Goal: Task Accomplishment & Management: Complete application form

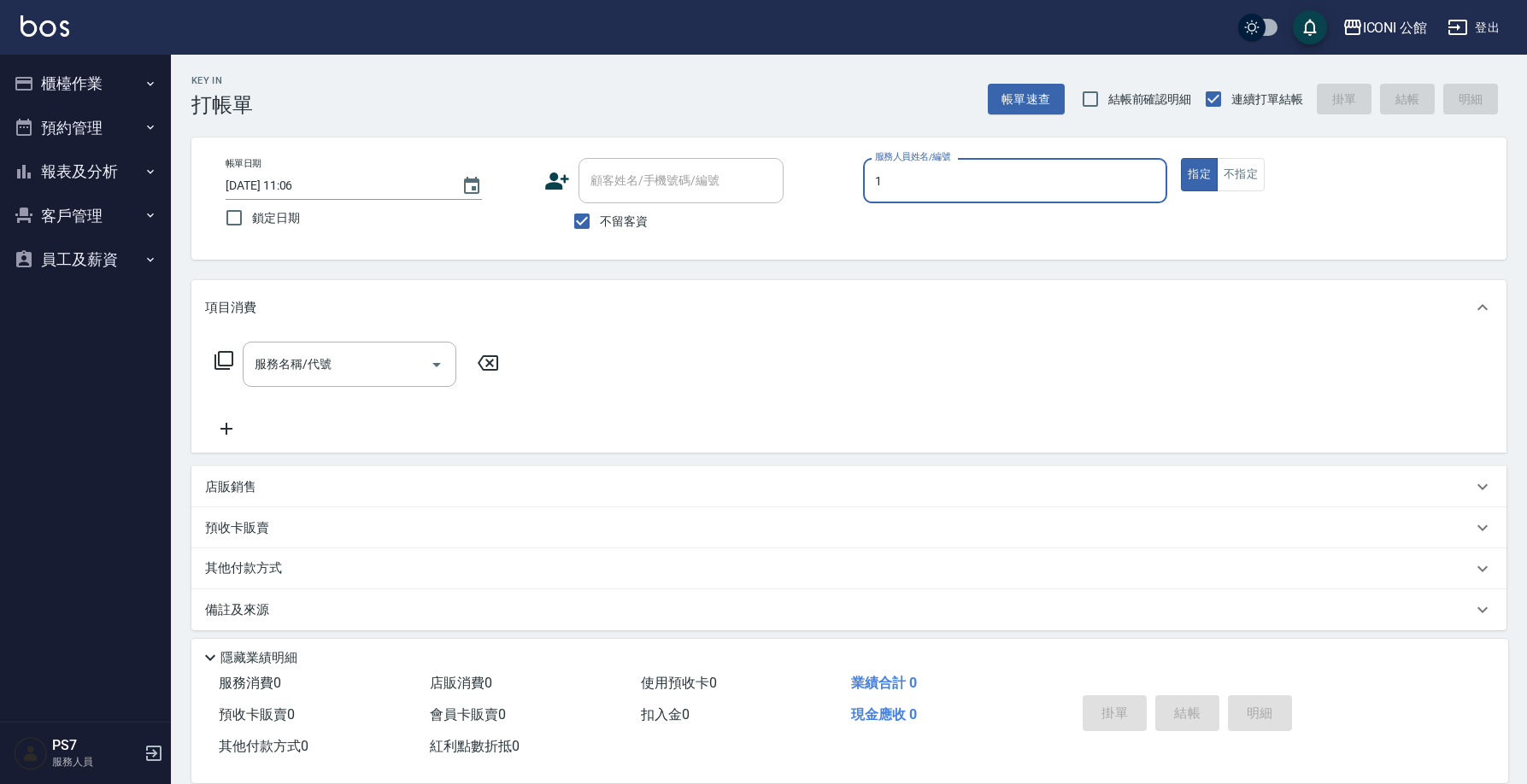
type input "1"
type button "true"
type input "[PERSON_NAME]-1"
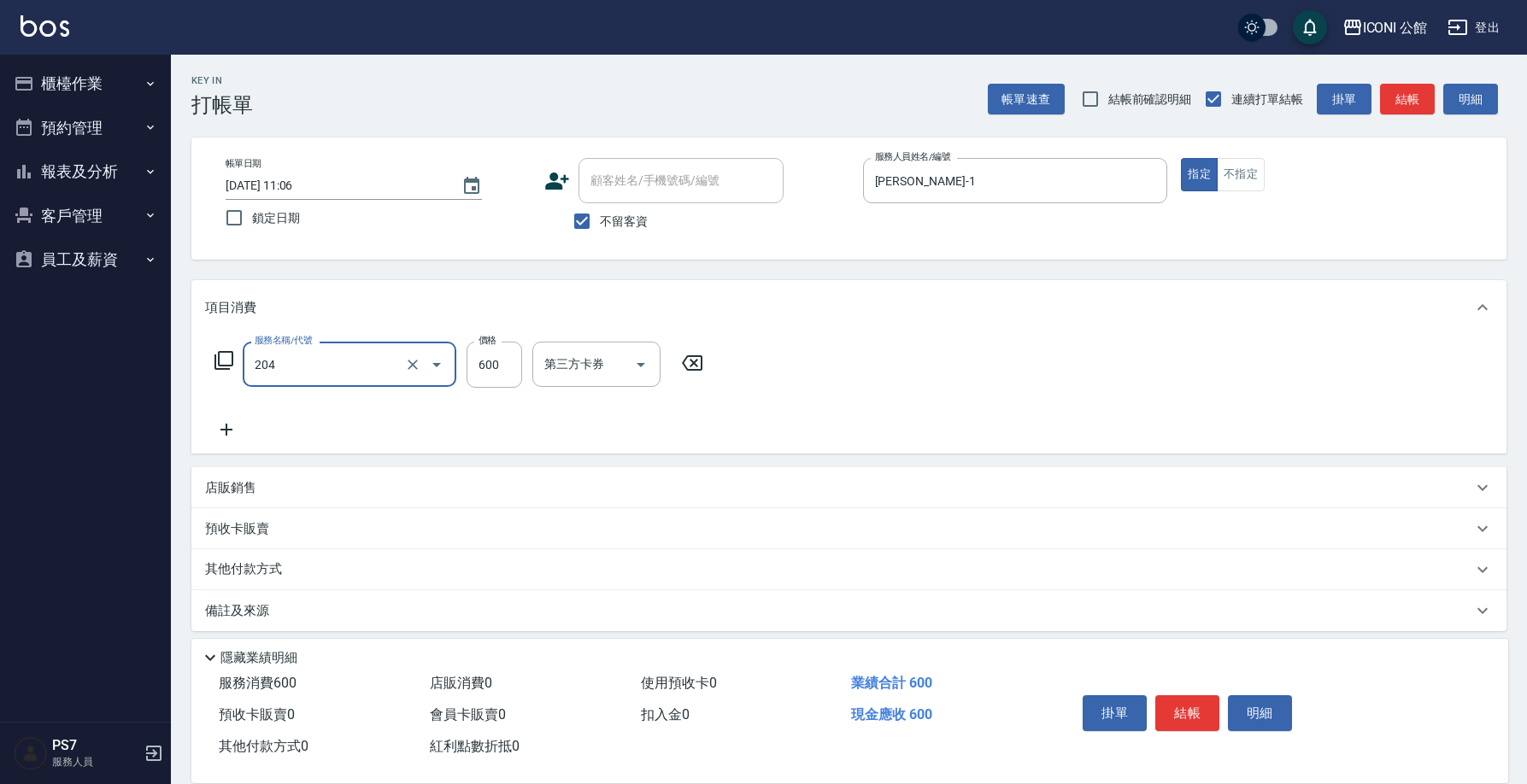
type input "指定洗+剪(204)"
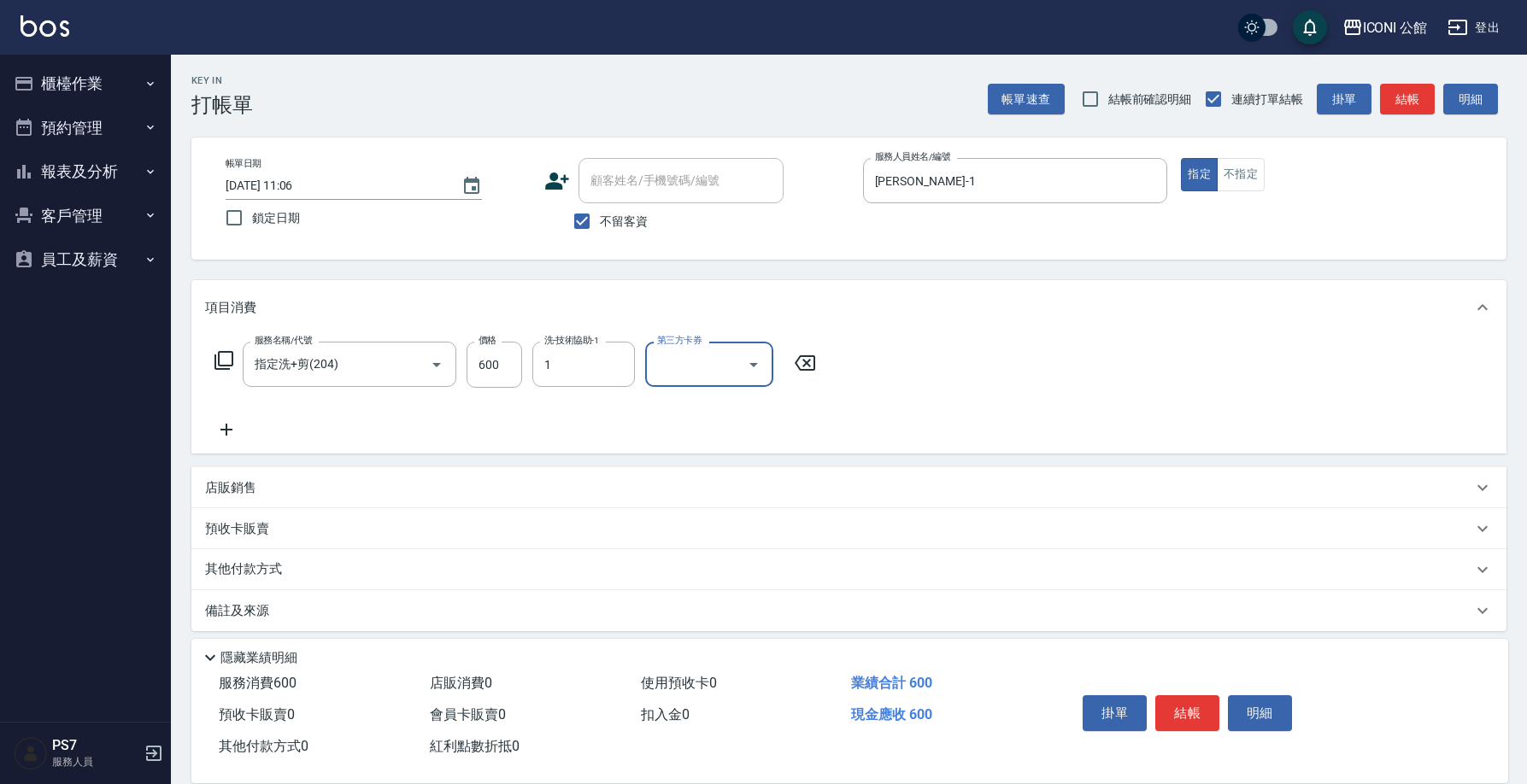
type input "[PERSON_NAME]-1"
click at [249, 494] on p "店販銷售" at bounding box center [231, 488] width 51 height 18
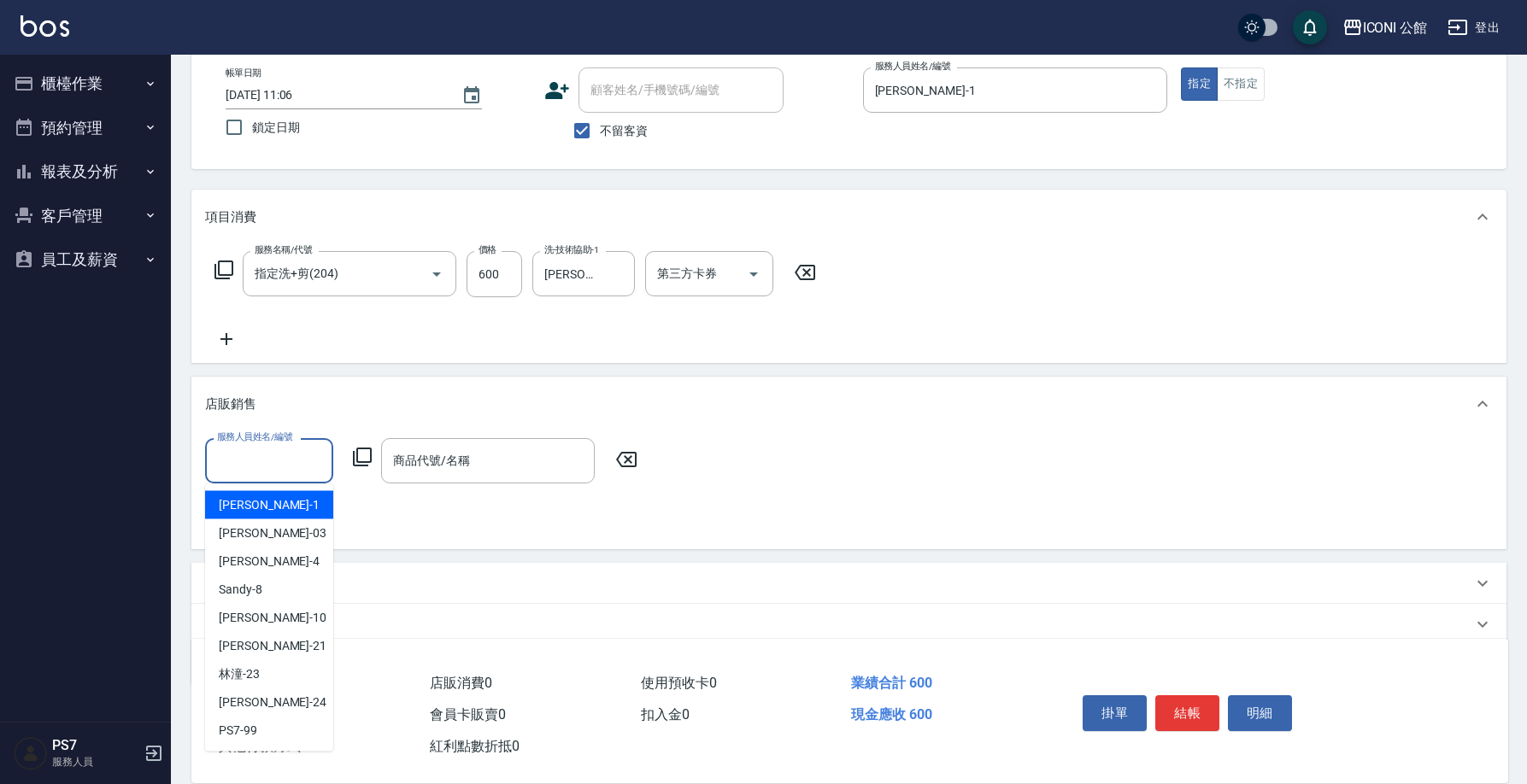
click at [253, 464] on input "服務人員姓名/編號" at bounding box center [269, 461] width 113 height 30
click at [262, 498] on div "[PERSON_NAME] -1" at bounding box center [268, 505] width 128 height 28
type input "[PERSON_NAME]-1"
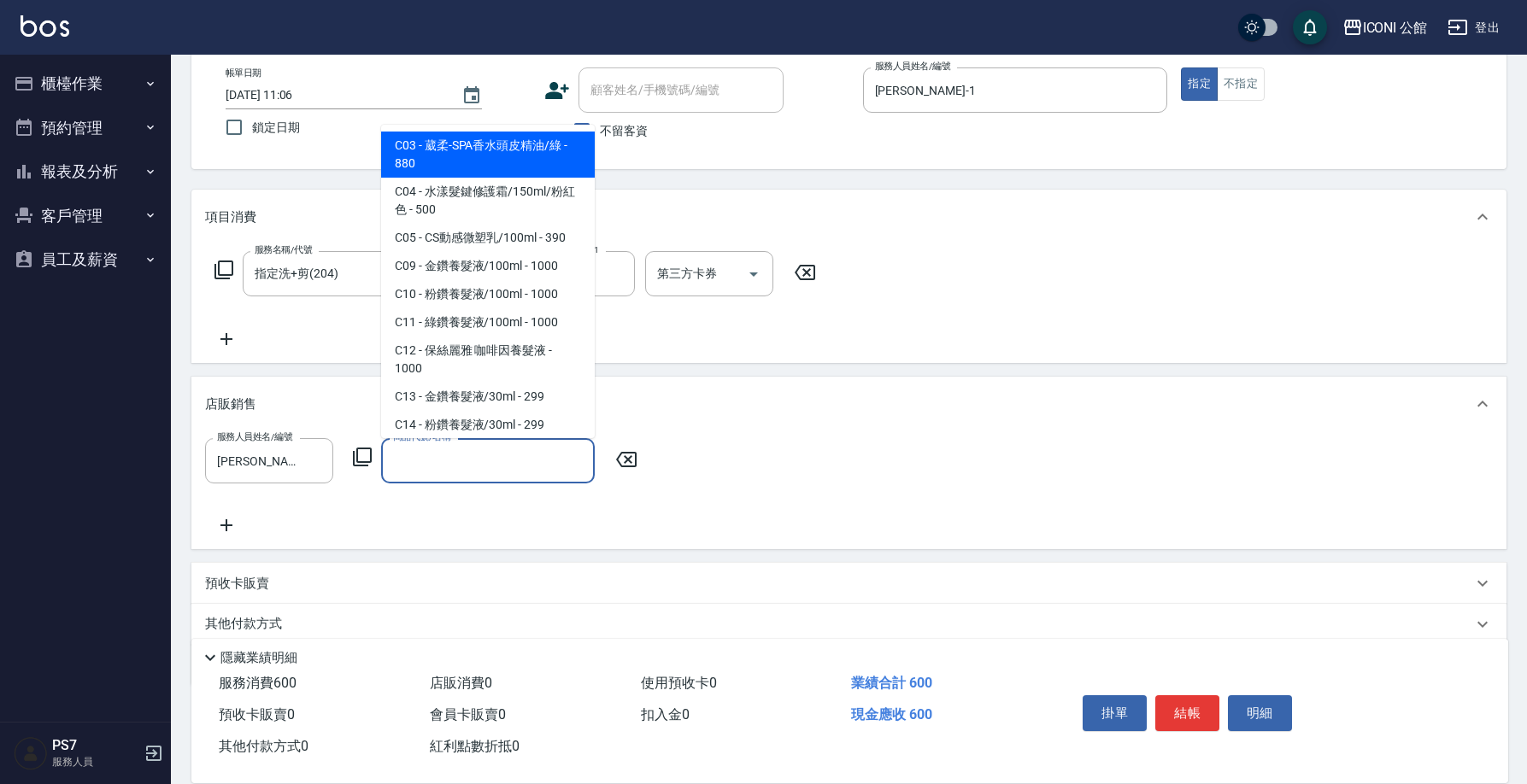
click at [432, 449] on input "商品代號/名稱" at bounding box center [488, 461] width 198 height 30
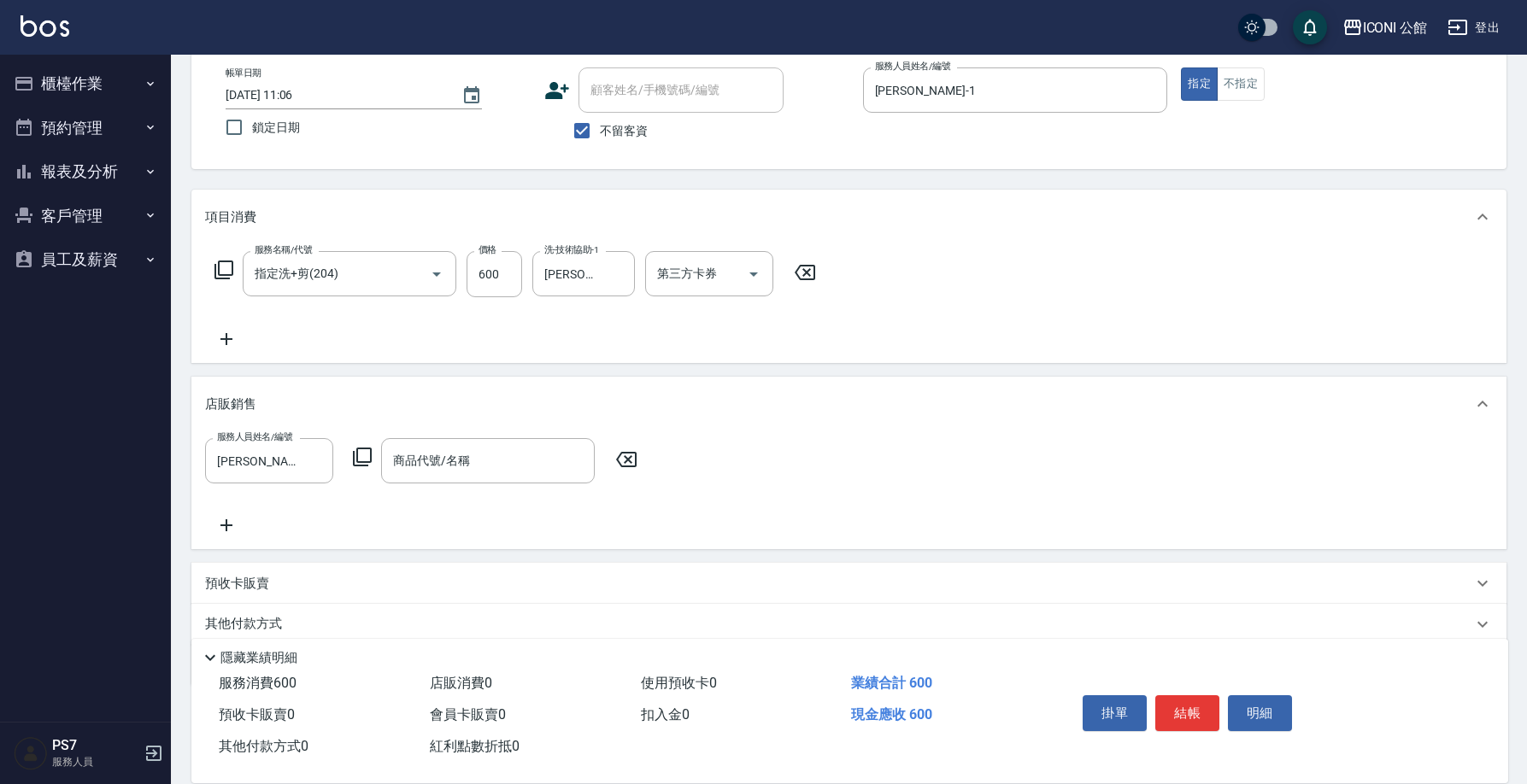
click at [369, 456] on icon at bounding box center [362, 456] width 20 height 20
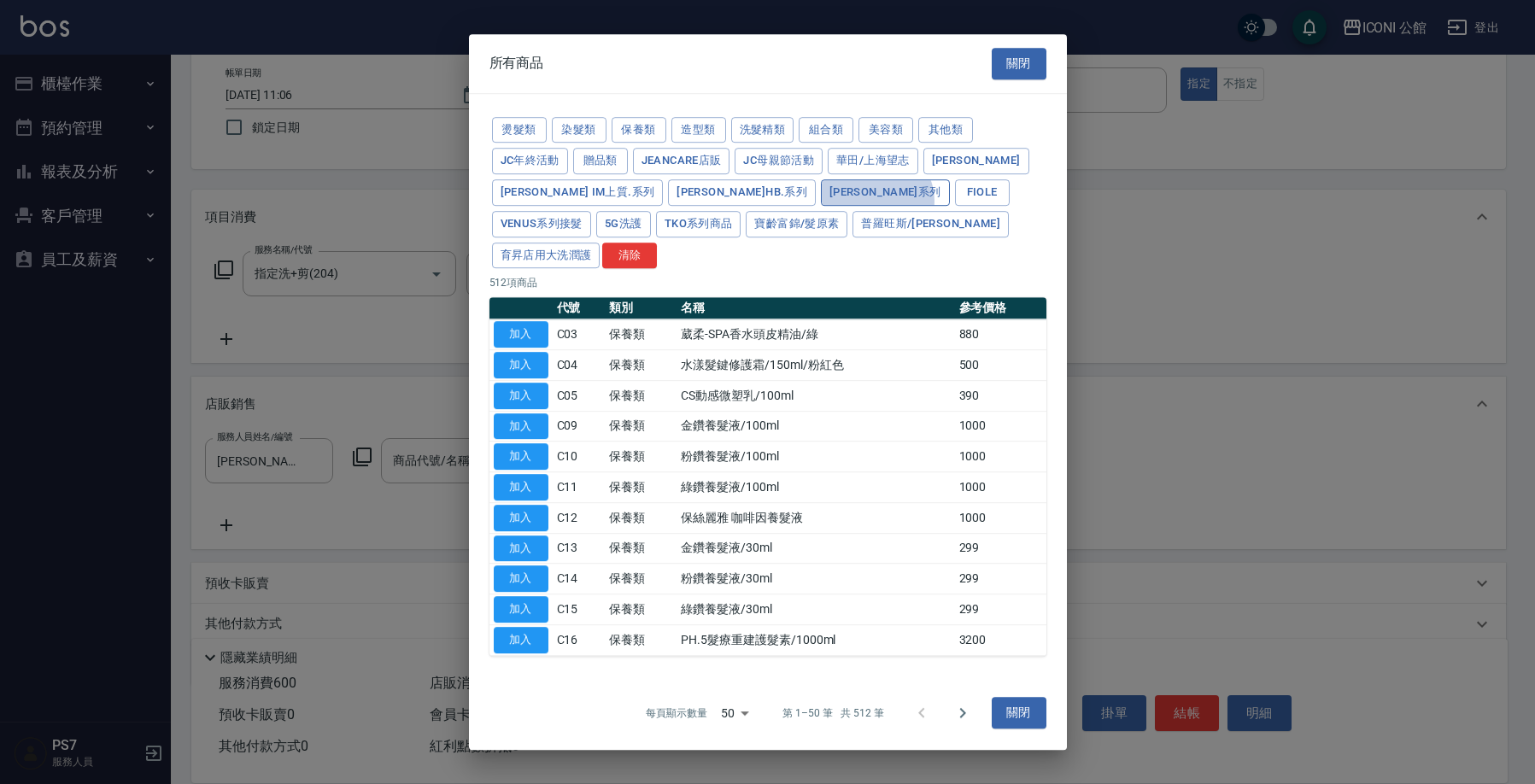
click at [821, 206] on button "[PERSON_NAME]系列" at bounding box center [886, 192] width 129 height 26
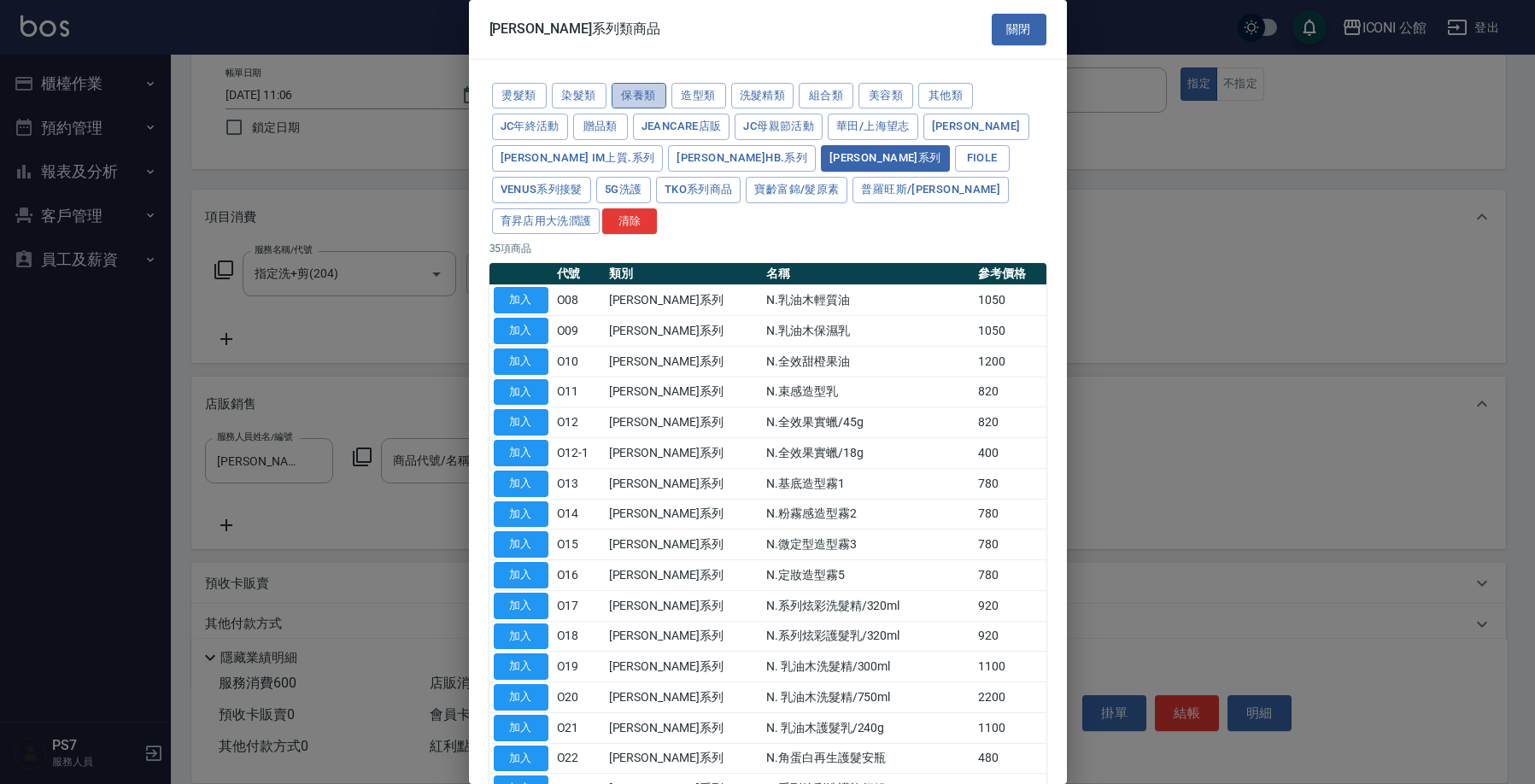
click at [634, 94] on button "保養類" at bounding box center [639, 96] width 55 height 26
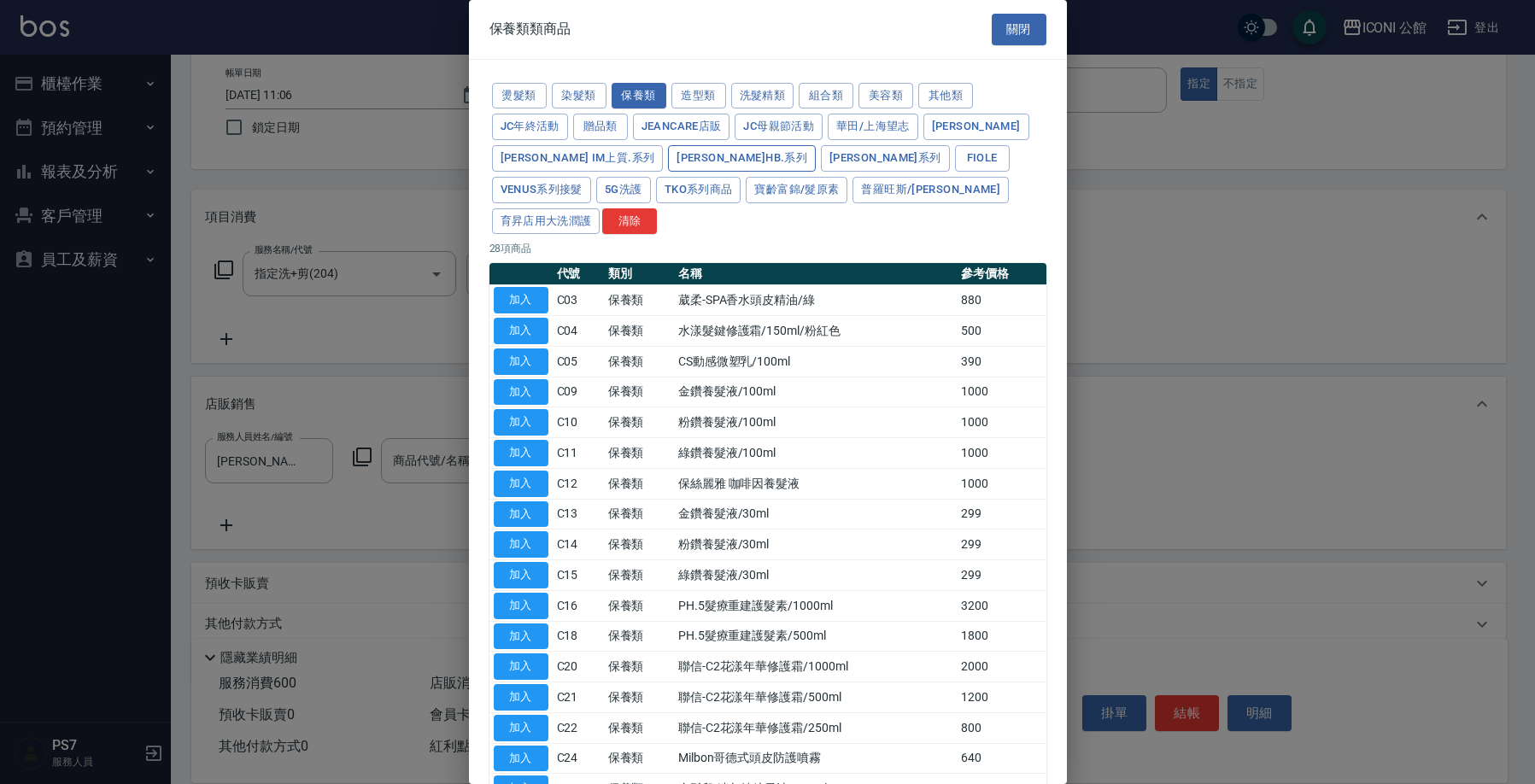
click at [669, 157] on button "[PERSON_NAME]HB.系列" at bounding box center [742, 158] width 147 height 26
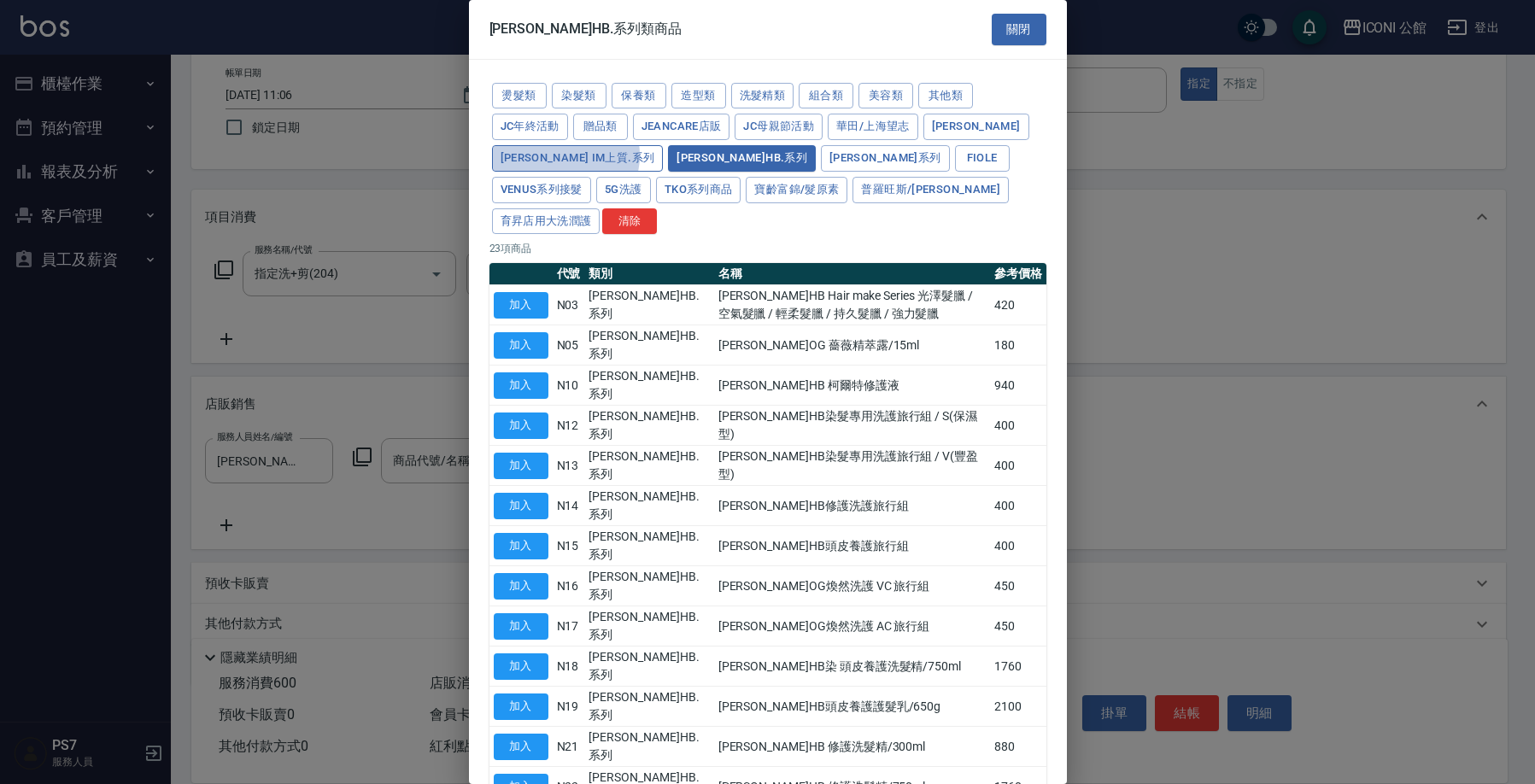
click at [564, 154] on button "[PERSON_NAME] iM上質.系列" at bounding box center [578, 158] width 171 height 26
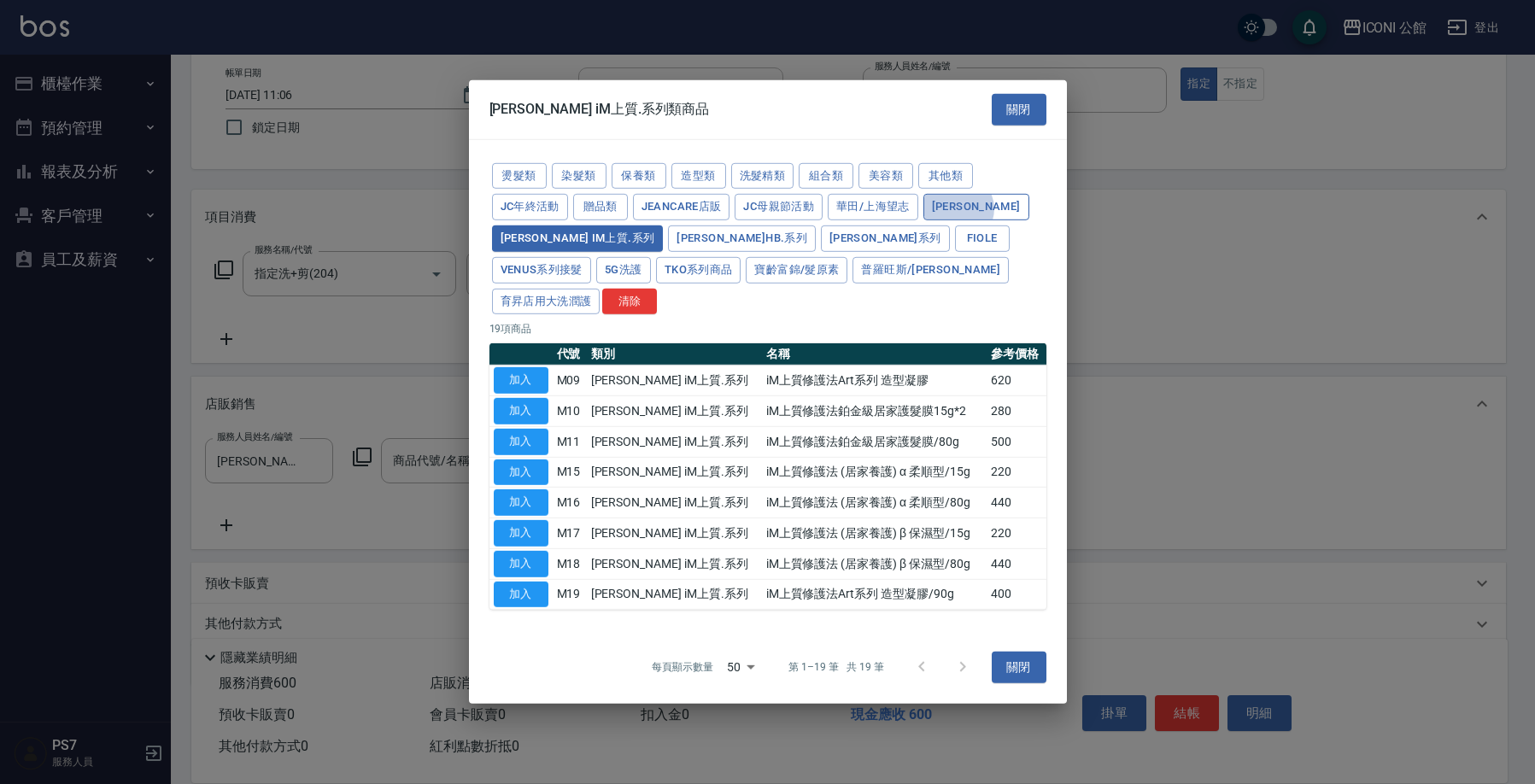
click at [959, 221] on button "[PERSON_NAME]" at bounding box center [977, 207] width 106 height 26
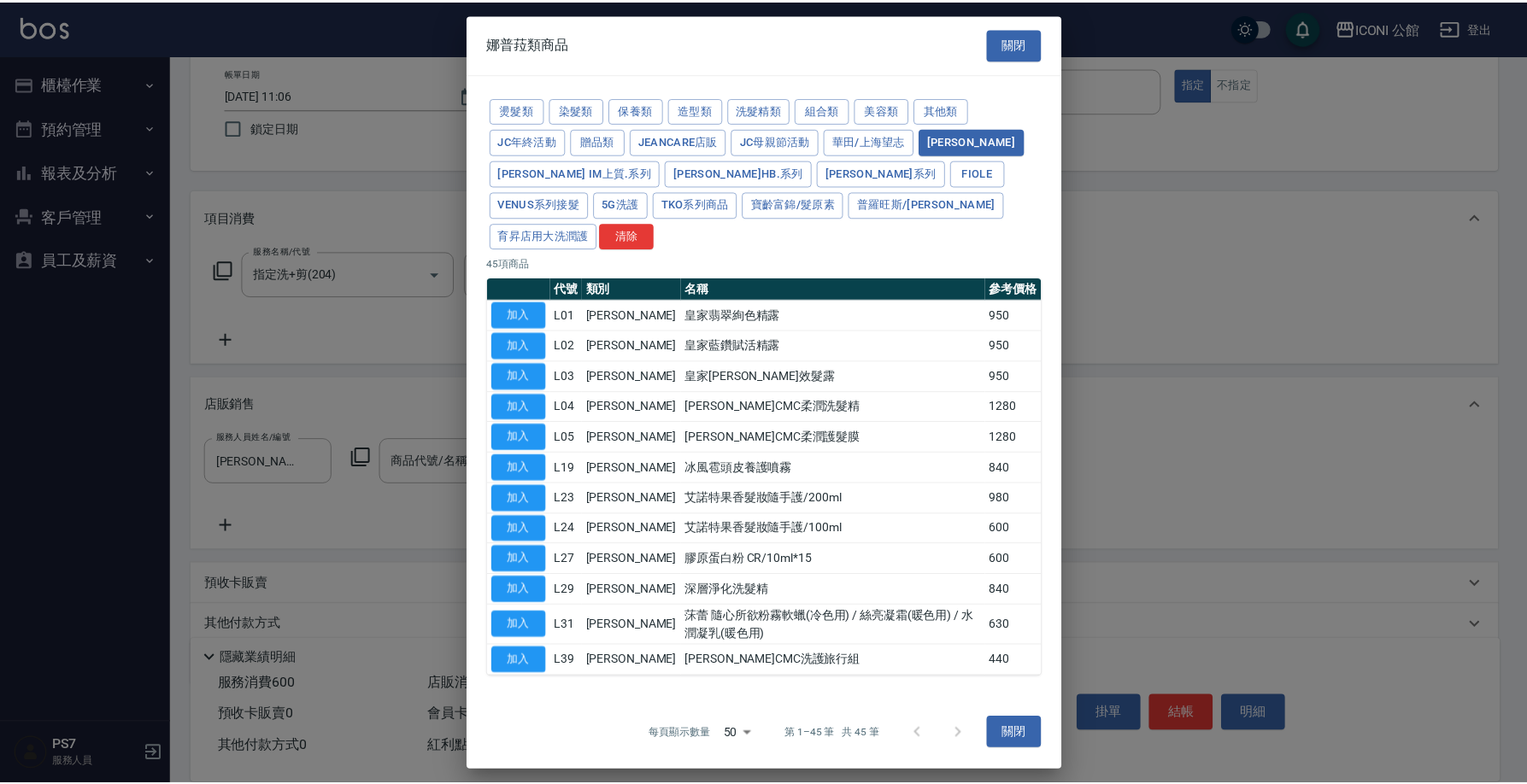
scroll to position [42, 0]
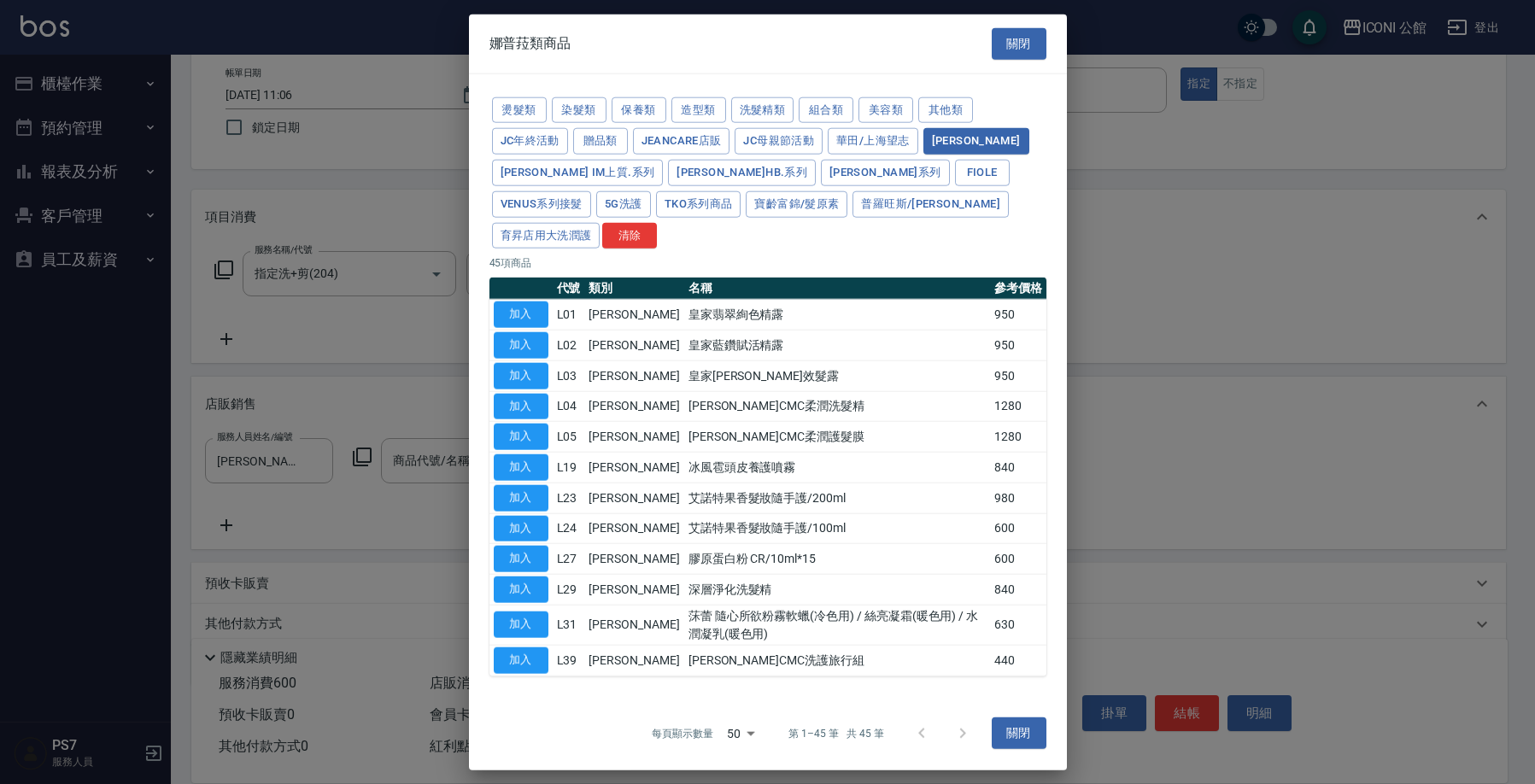
click at [779, 513] on td "艾諾特果香髮妝隨手護/100ml" at bounding box center [837, 528] width 306 height 31
click at [540, 515] on button "加入" at bounding box center [521, 528] width 55 height 26
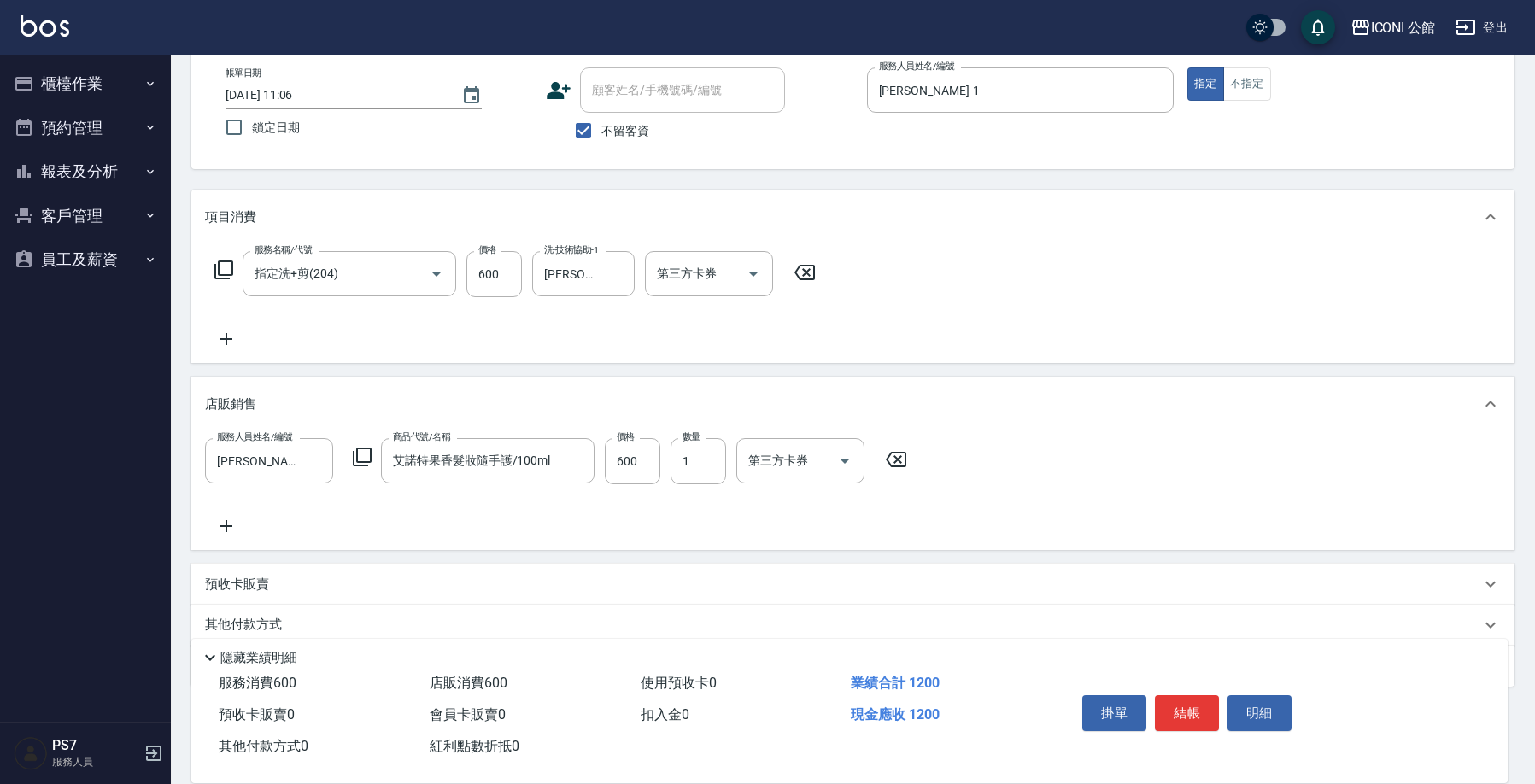
type input "艾諾特果香髮妝隨手護/100ml"
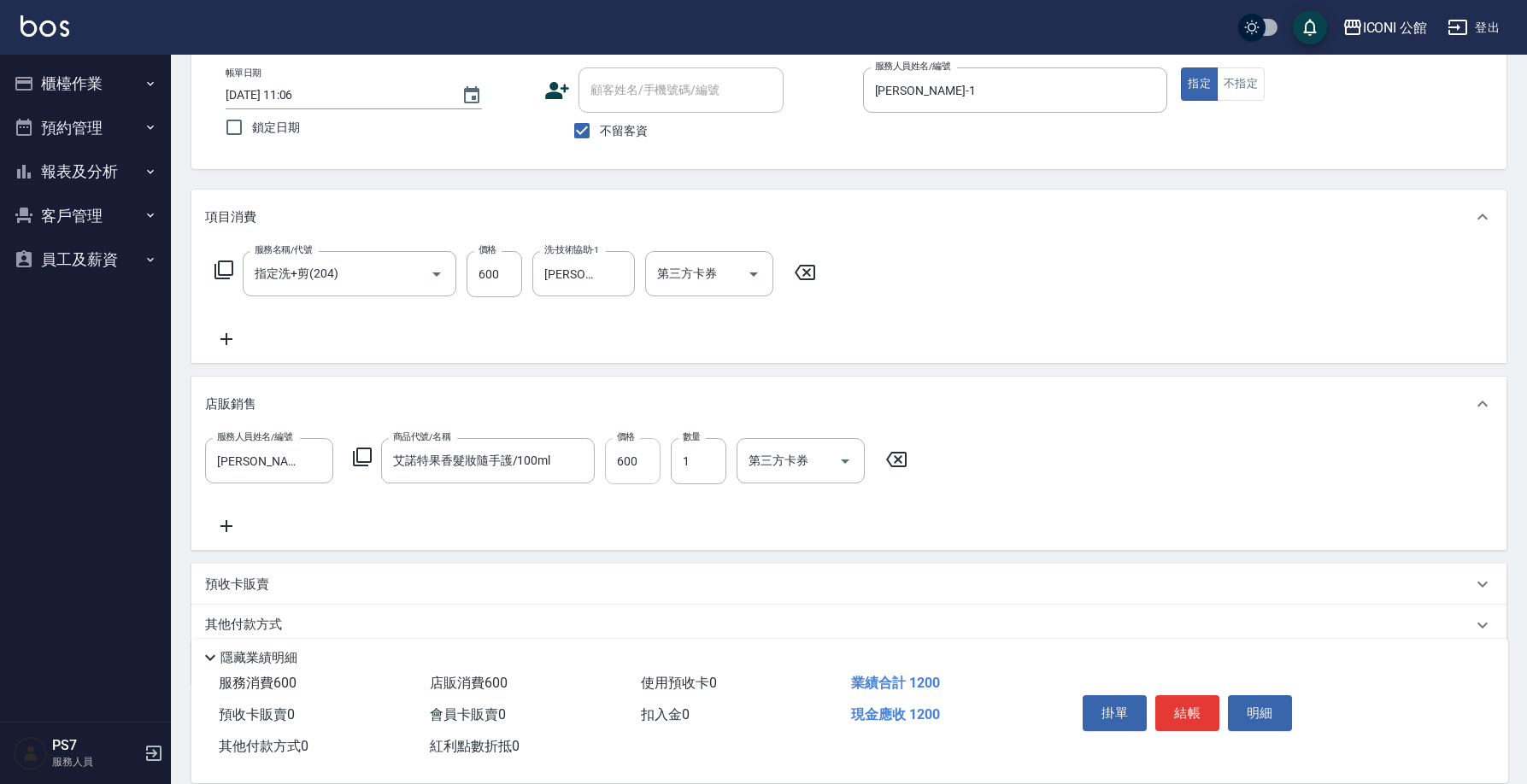
click at [619, 455] on input "600" at bounding box center [632, 461] width 56 height 46
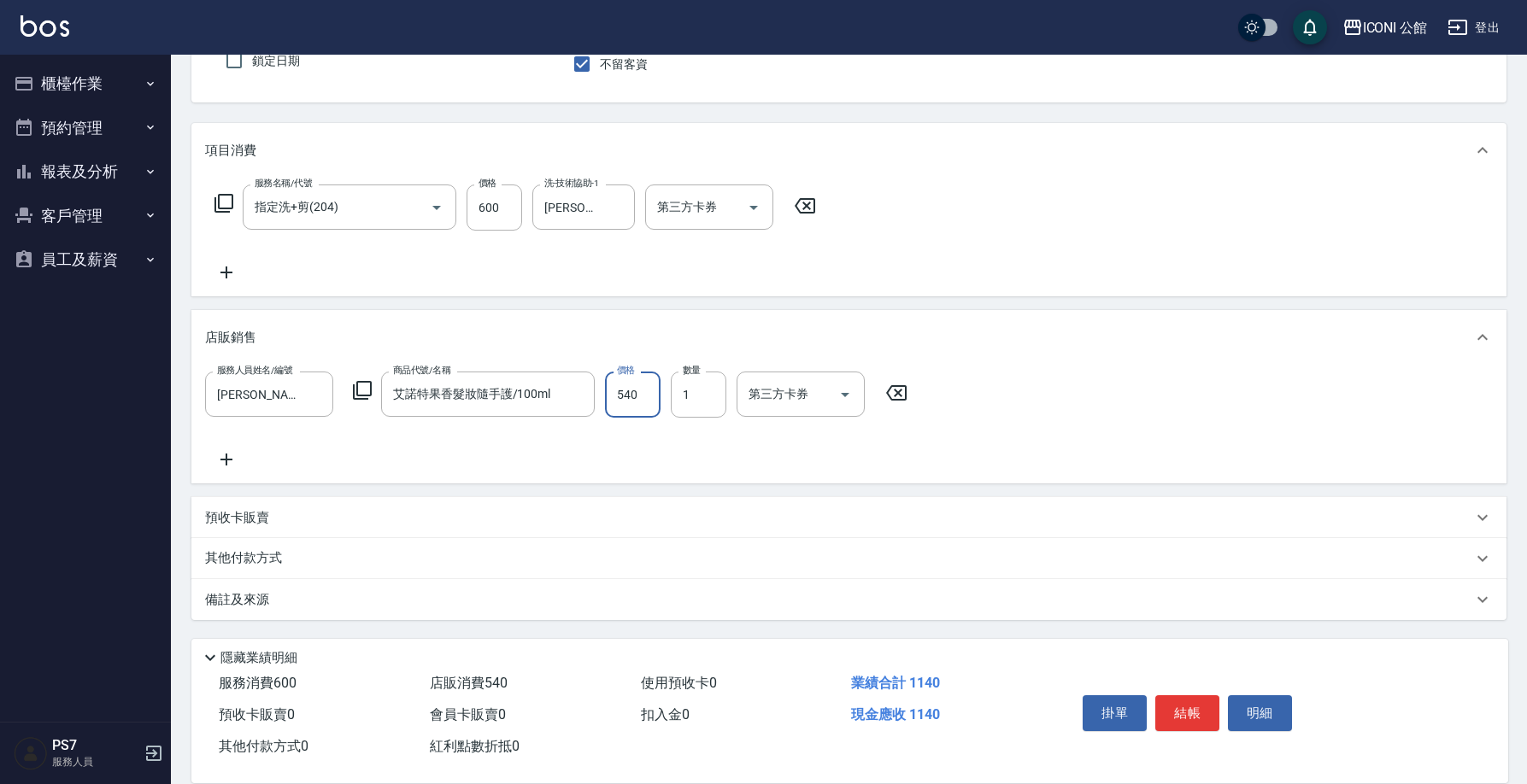
type input "540"
click at [211, 545] on div "其他付款方式" at bounding box center [849, 558] width 1315 height 41
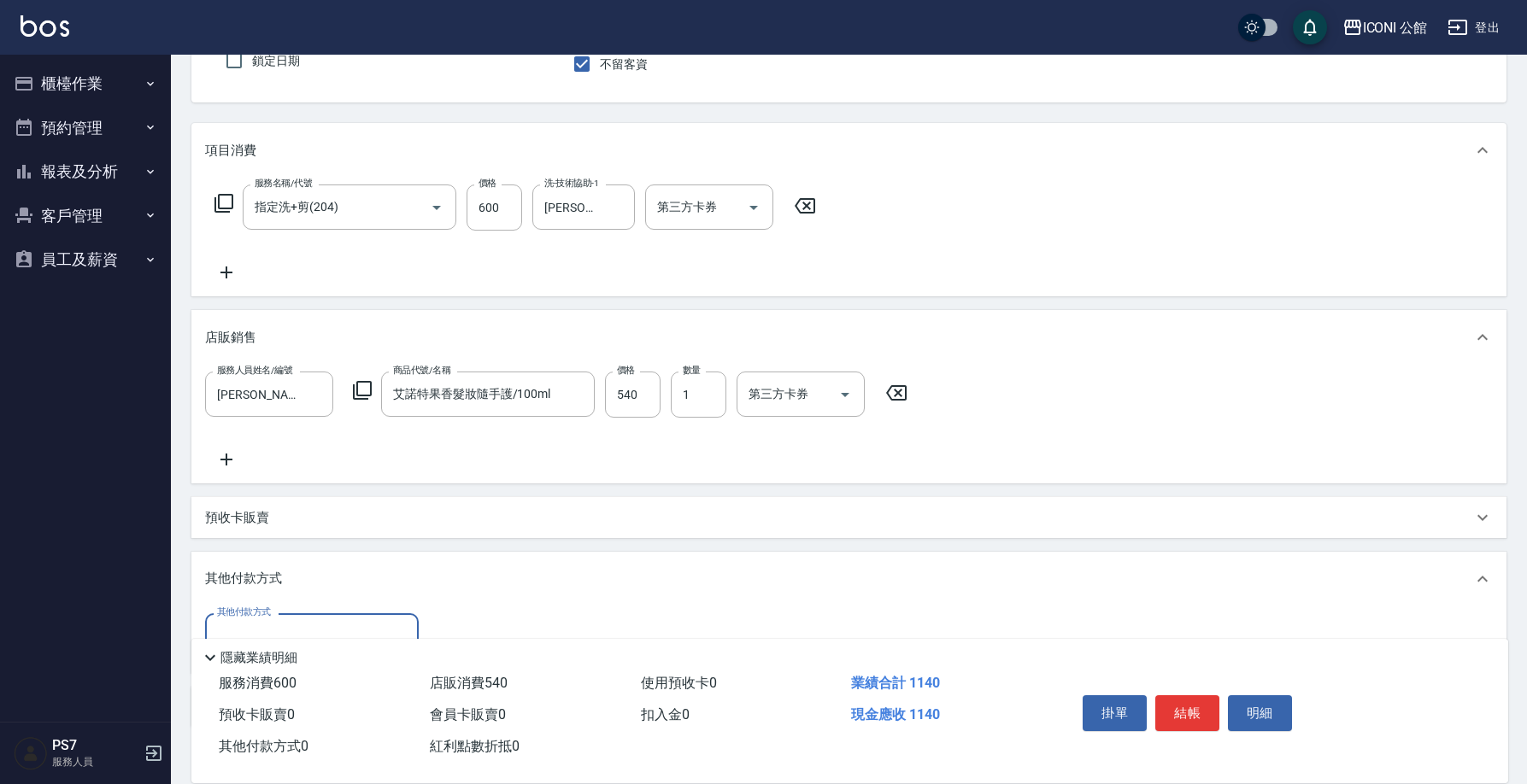
scroll to position [264, 0]
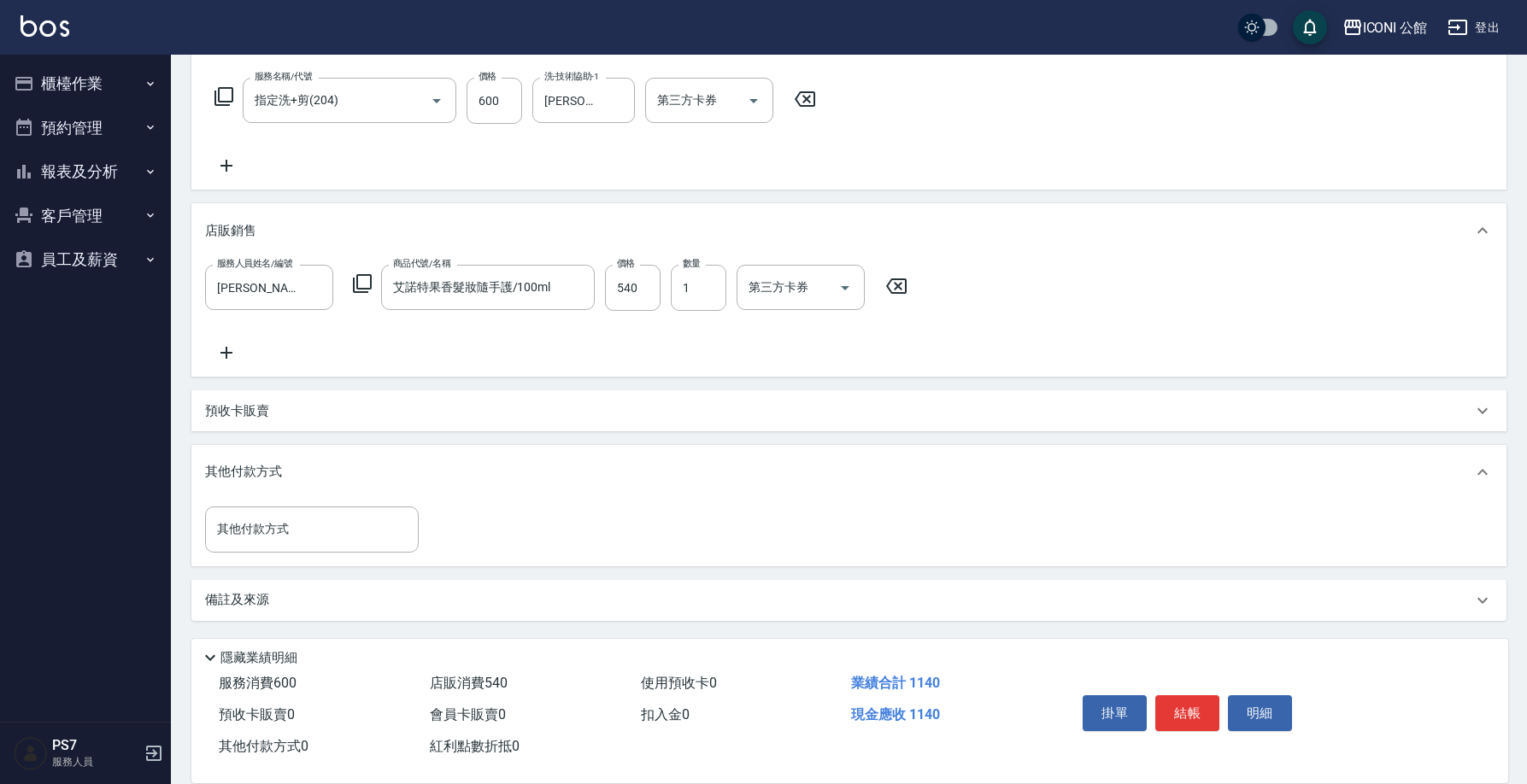
click at [276, 563] on div "其他付款方式 其他付款方式" at bounding box center [849, 532] width 1315 height 65
click at [303, 531] on input "其他付款方式" at bounding box center [312, 529] width 198 height 30
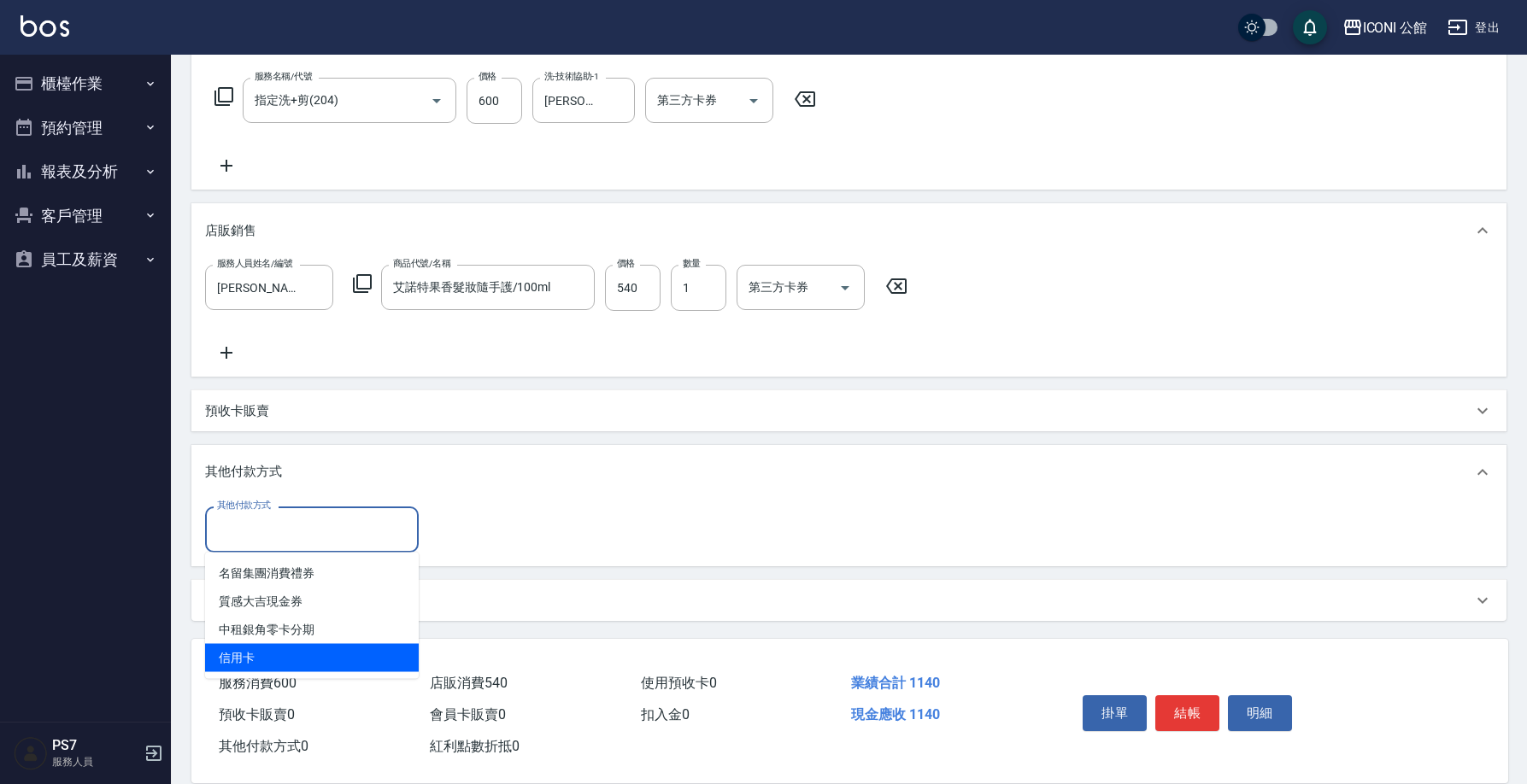
click at [286, 651] on span "信用卡" at bounding box center [312, 658] width 214 height 28
type input "信用卡"
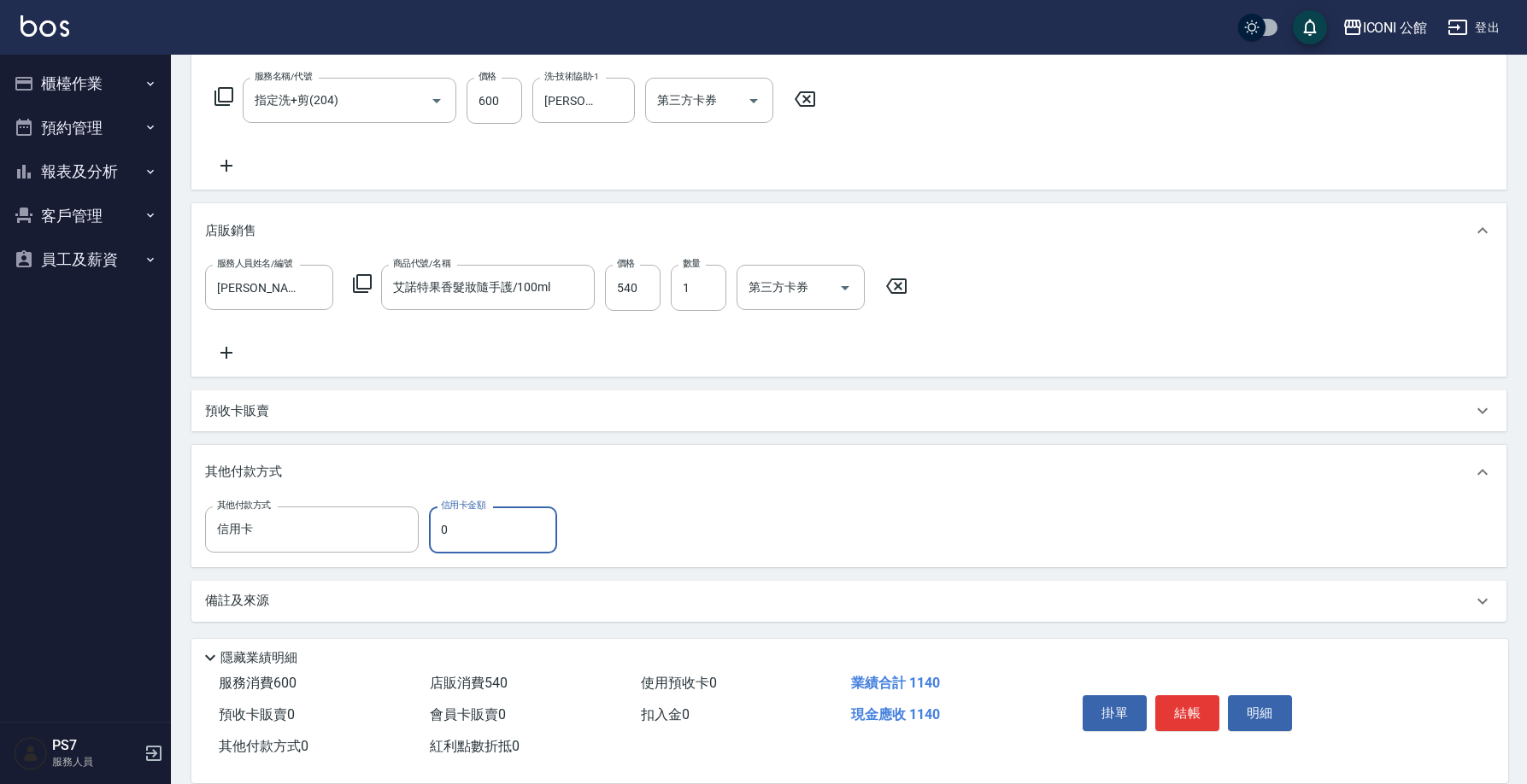
click at [439, 539] on input "0" at bounding box center [493, 530] width 128 height 46
type input "1140"
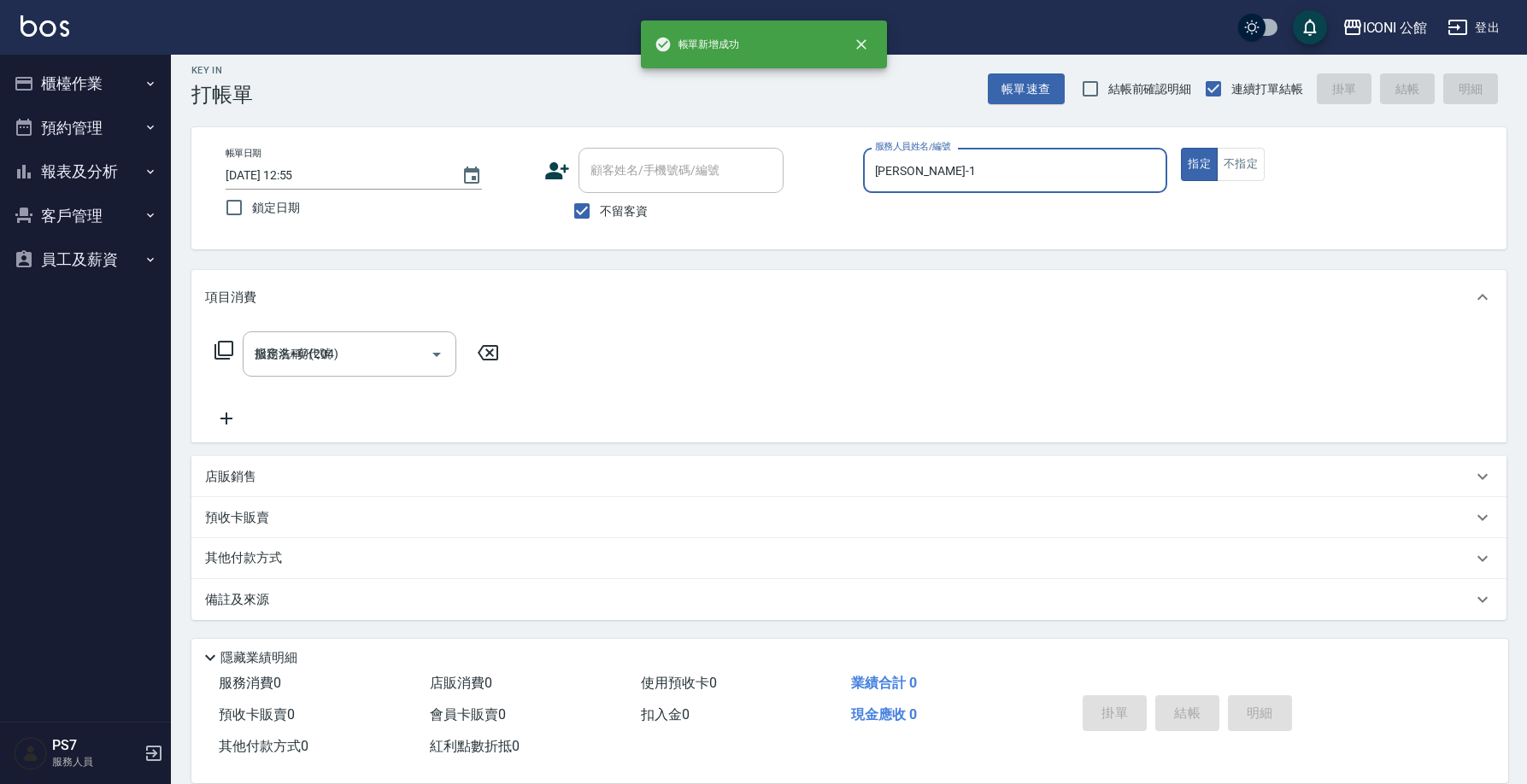
type input "[DATE] 12:55"
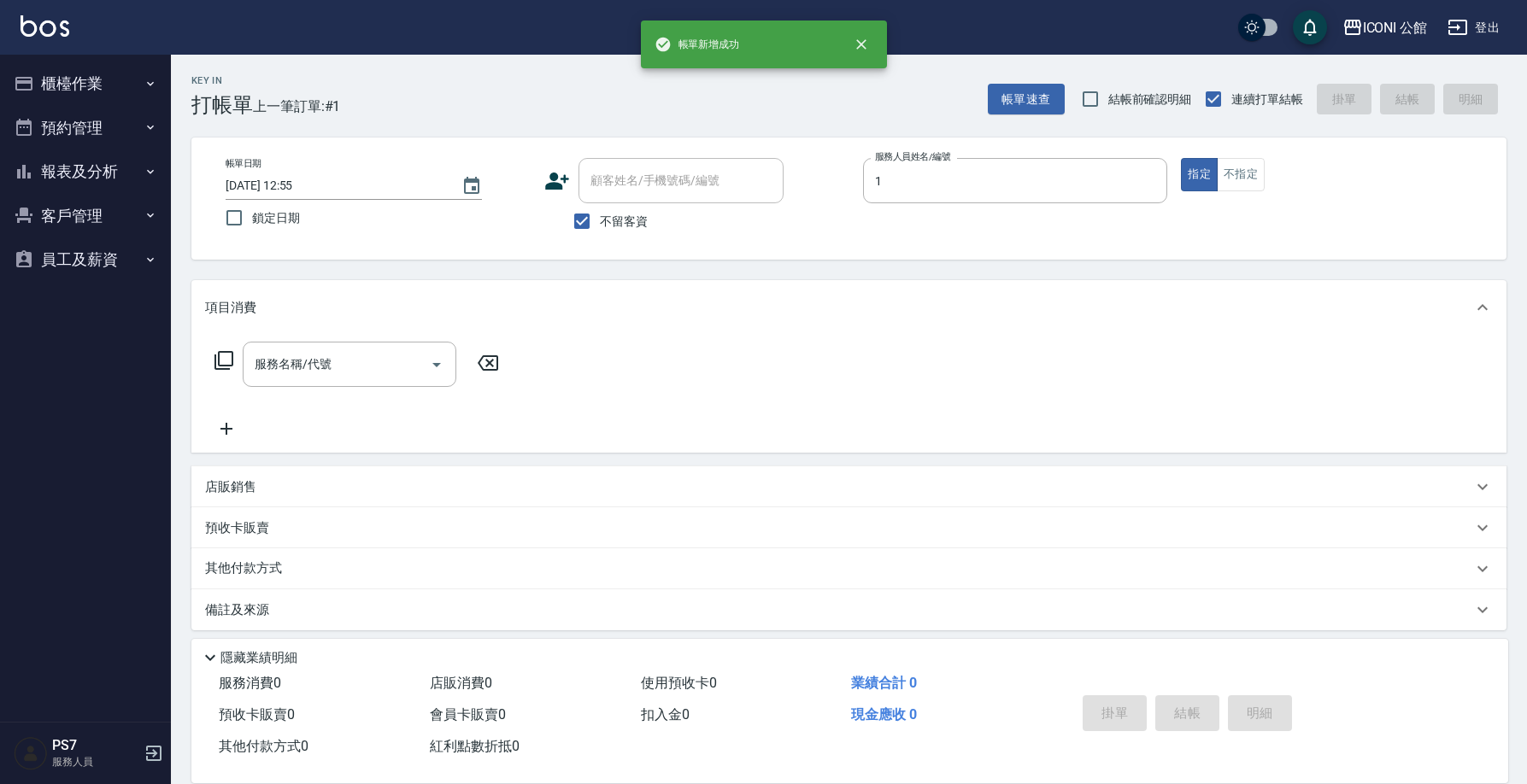
type input "[PERSON_NAME]-1"
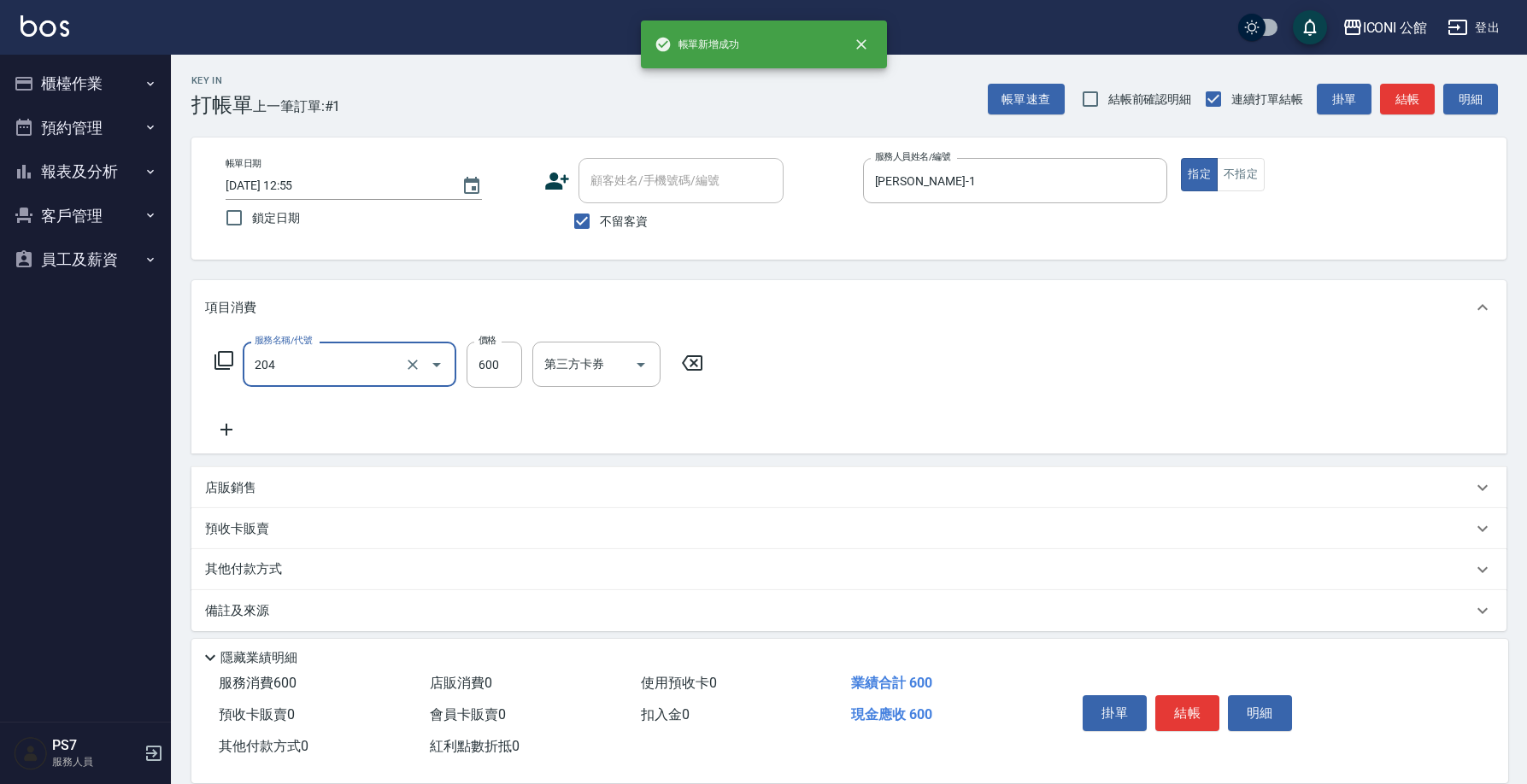
type input "指定洗+剪(204)"
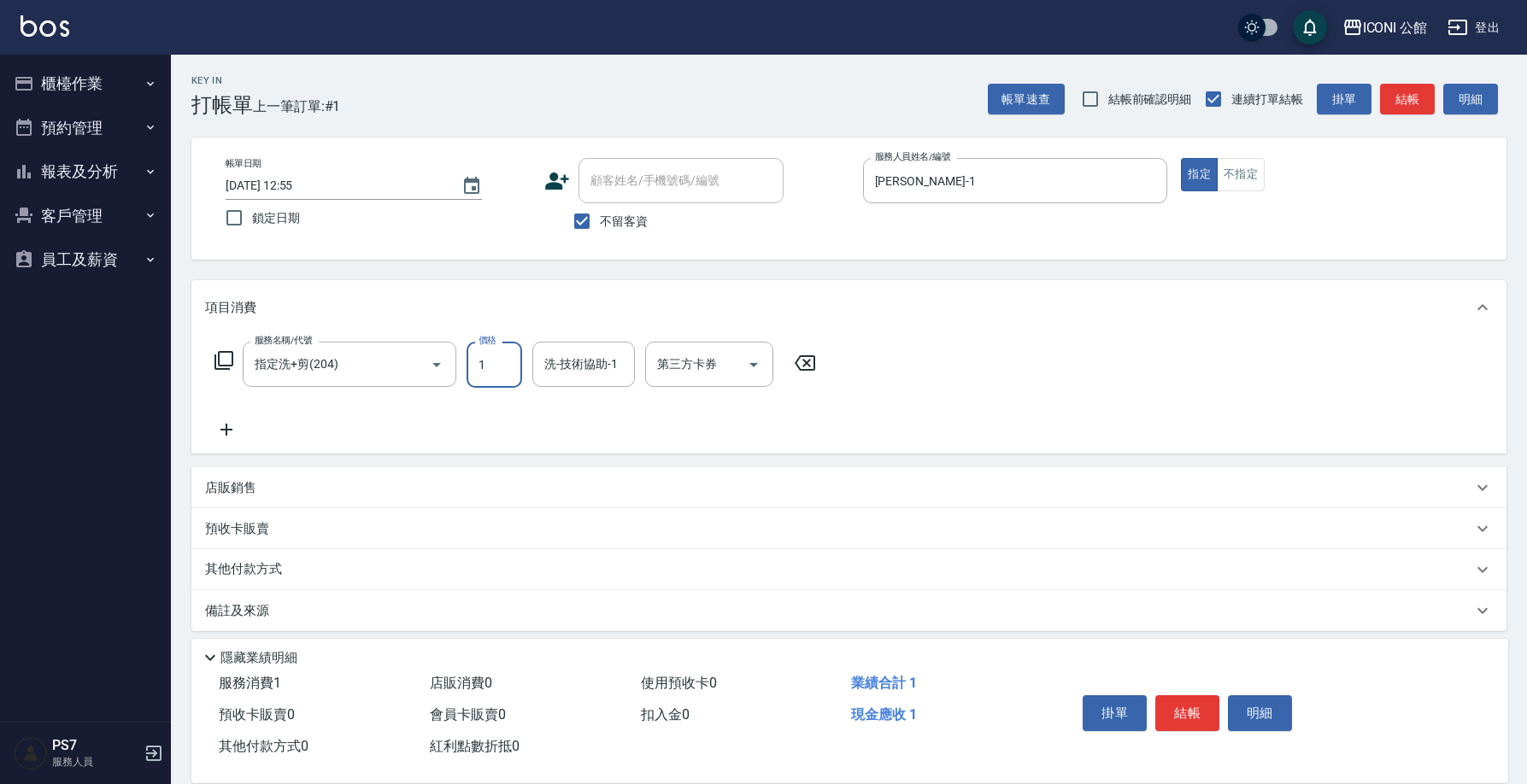
click at [518, 361] on input "1" at bounding box center [494, 365] width 56 height 46
type input "600"
type input "[PERSON_NAME]-1"
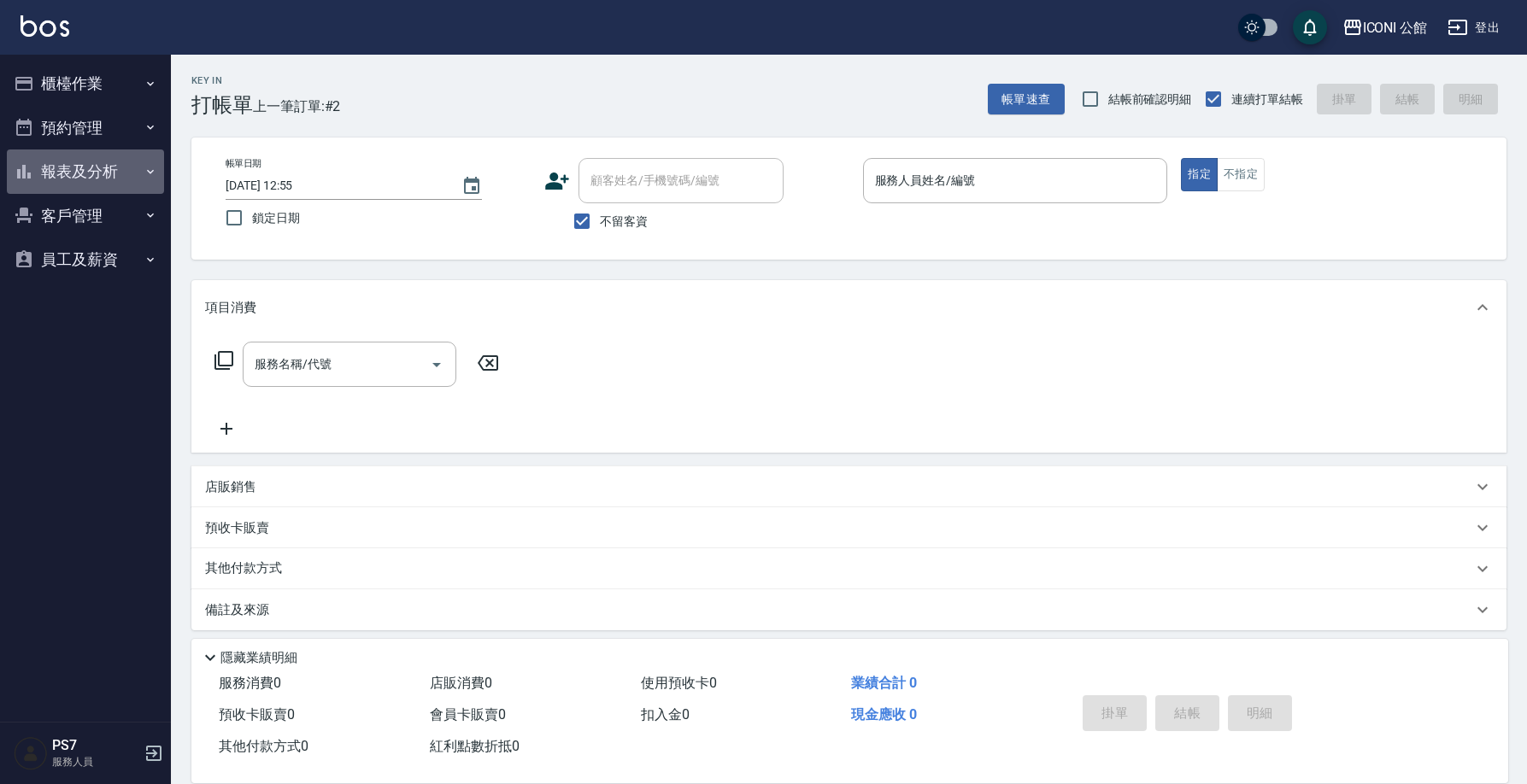
click at [79, 167] on button "報表及分析" at bounding box center [86, 171] width 157 height 44
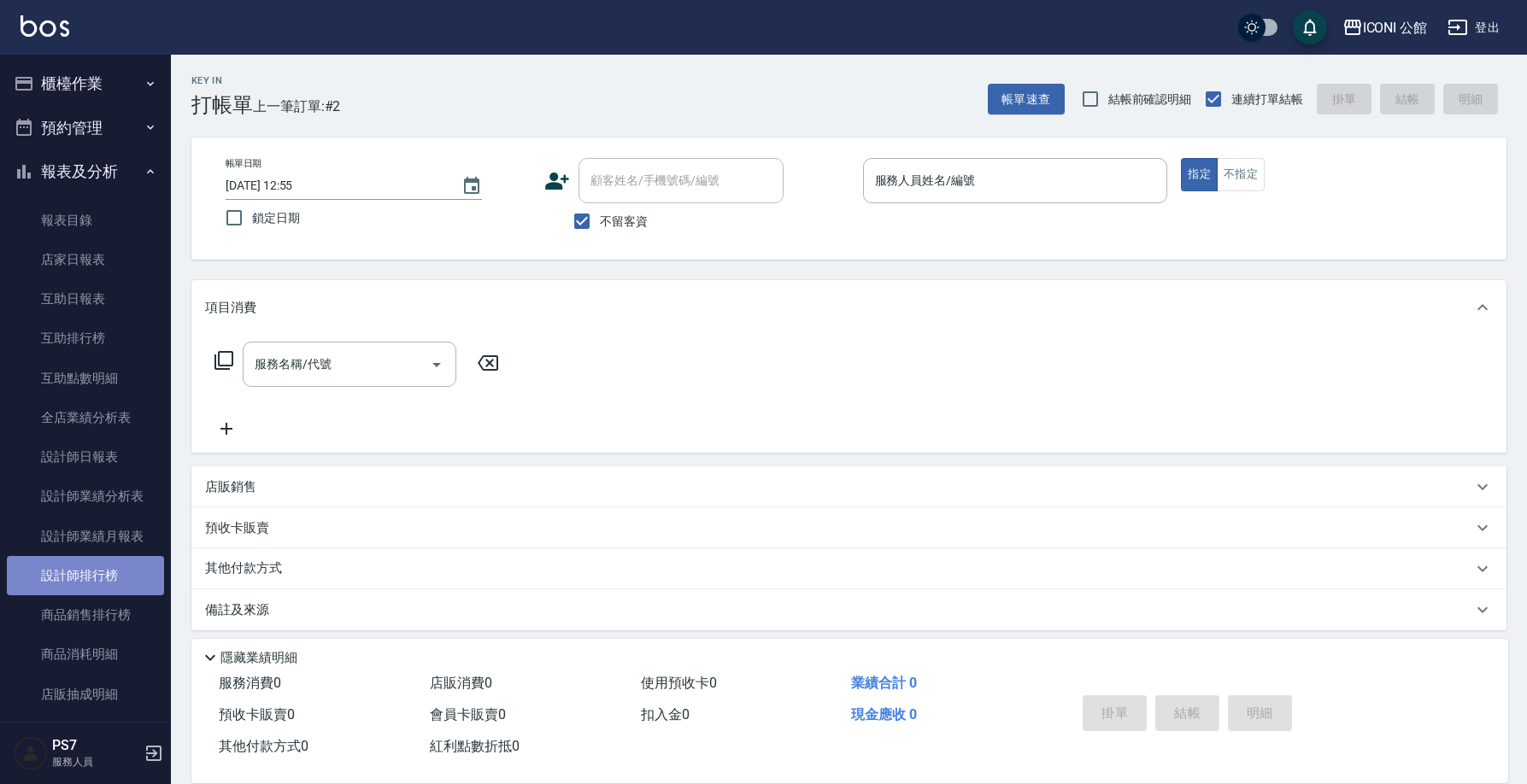
click at [91, 569] on link "設計師排行榜" at bounding box center [86, 576] width 157 height 40
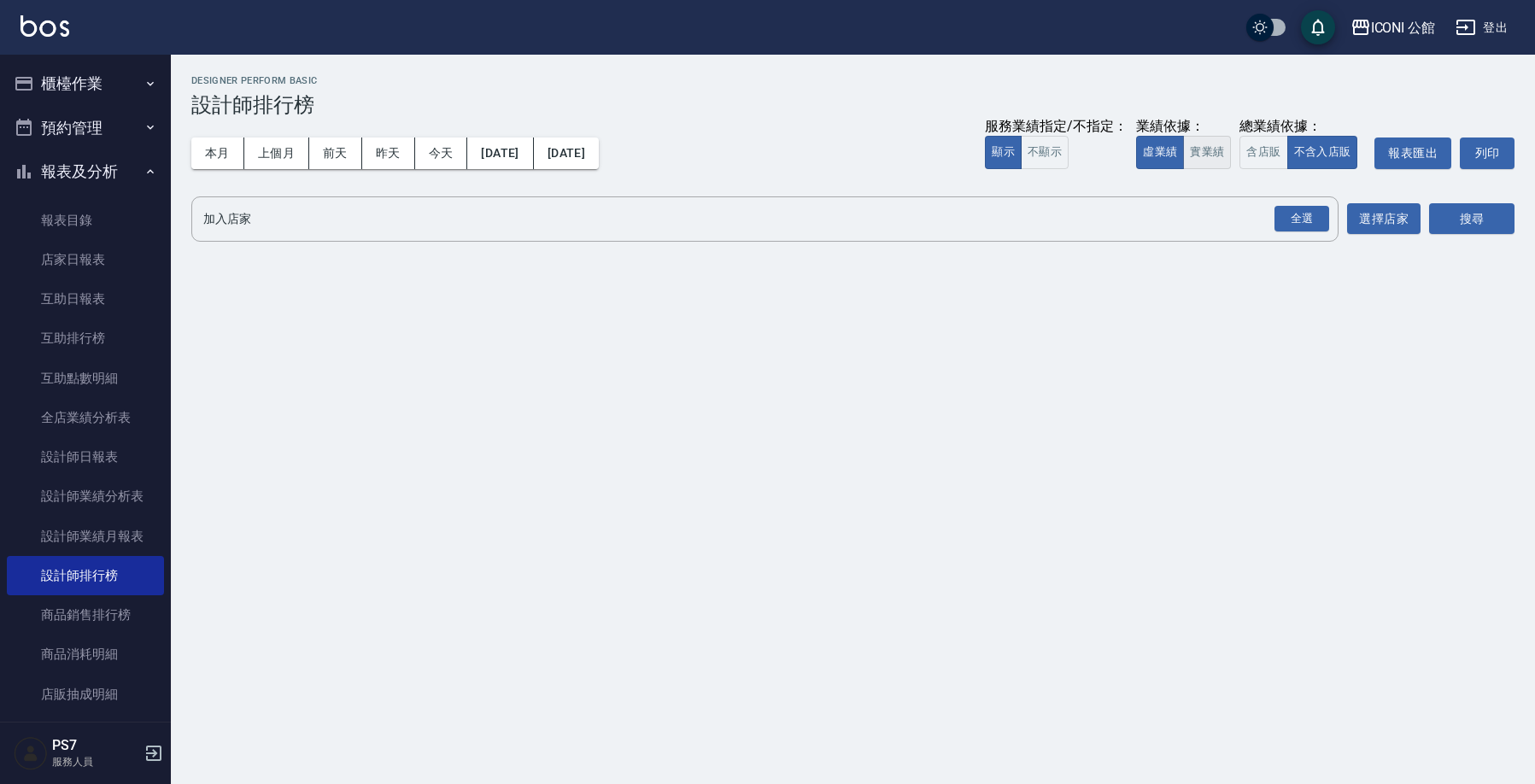
click at [1194, 156] on button "實業績" at bounding box center [1207, 153] width 48 height 34
click at [1181, 159] on button "虛業績" at bounding box center [1161, 153] width 48 height 34
click at [1282, 163] on button "含店販" at bounding box center [1264, 153] width 48 height 34
click at [1304, 207] on div "全選" at bounding box center [1302, 219] width 55 height 26
click at [1488, 222] on button "搜尋" at bounding box center [1471, 220] width 86 height 32
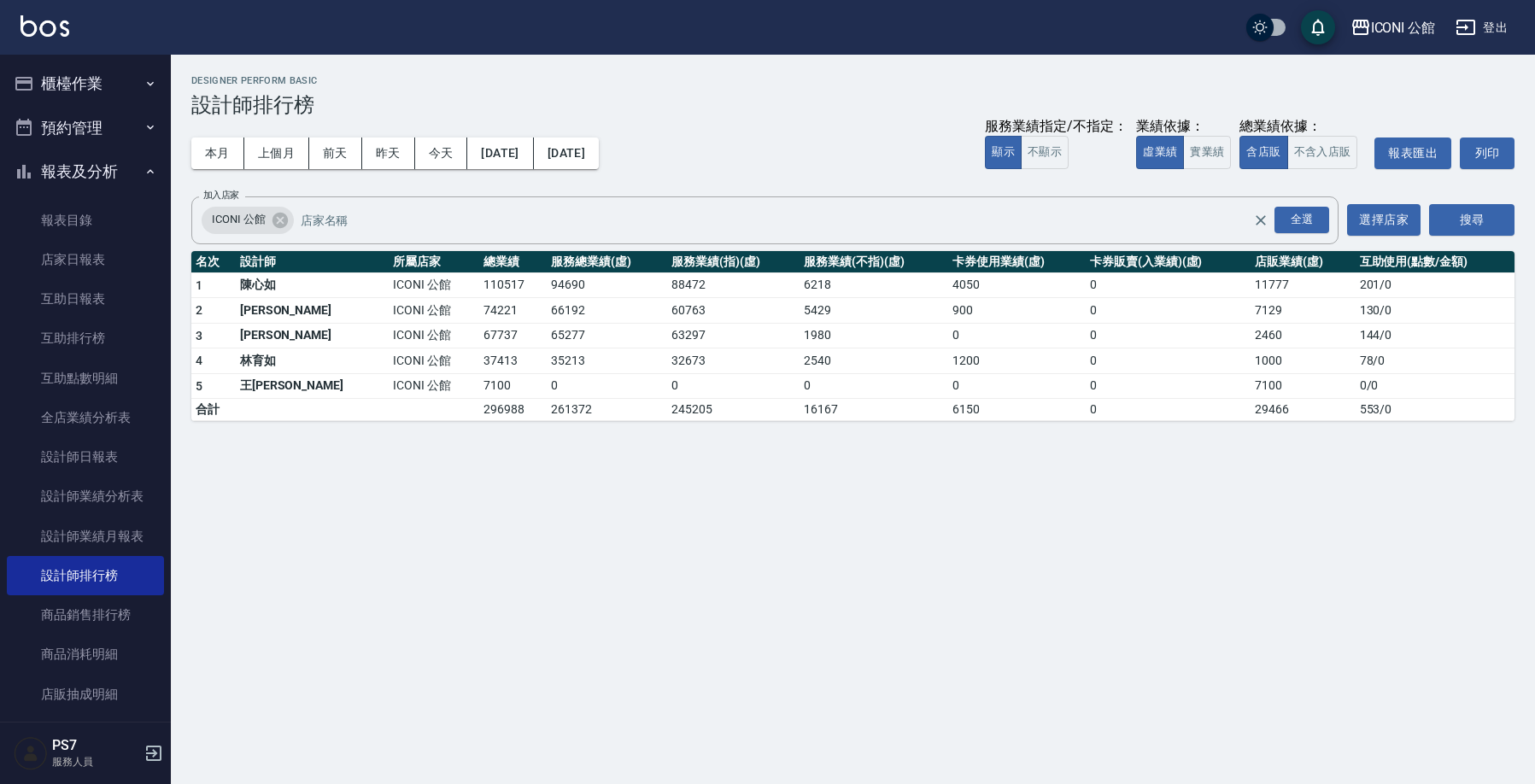
click at [99, 82] on button "櫃檯作業" at bounding box center [86, 84] width 157 height 44
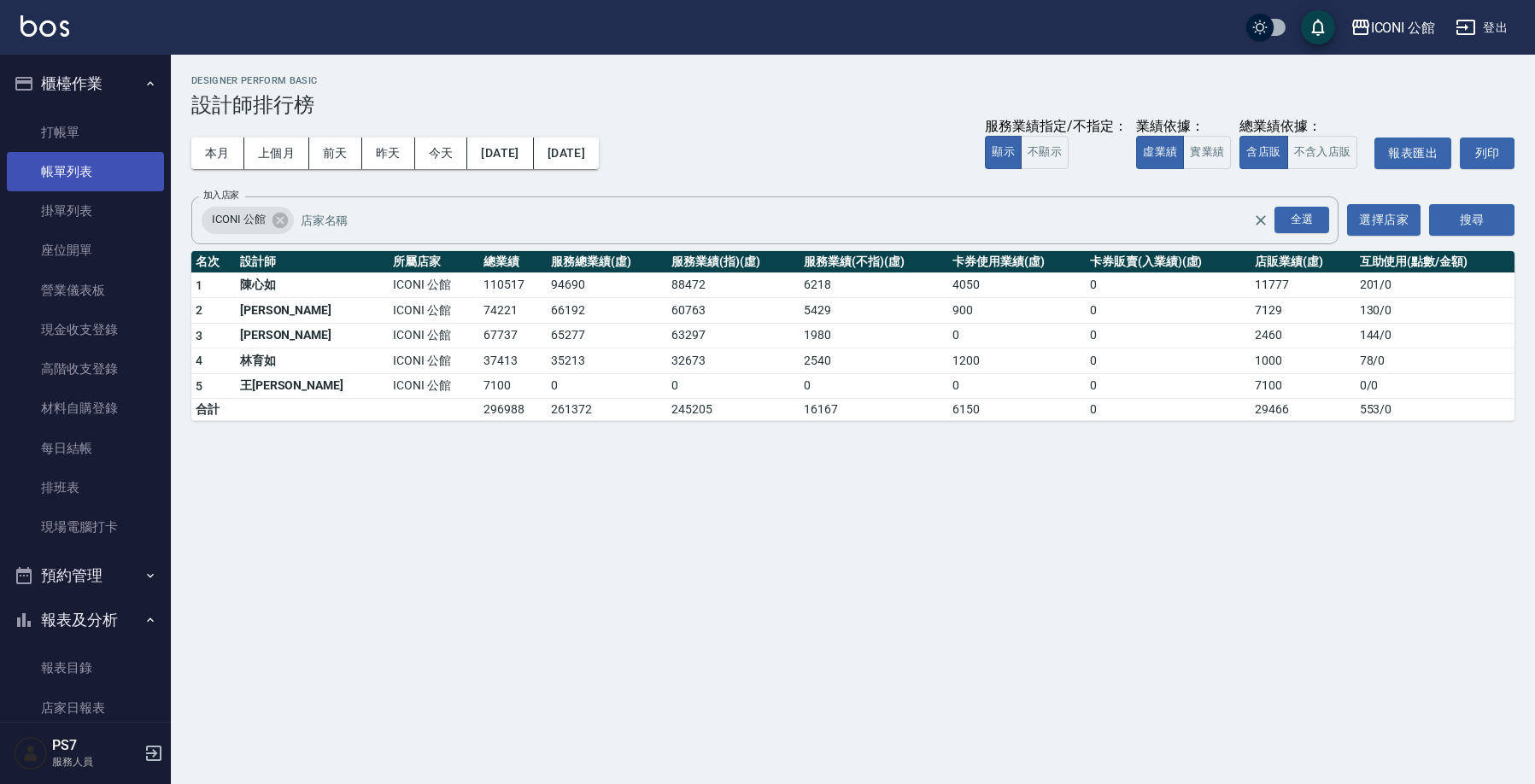
click at [113, 154] on link "帳單列表" at bounding box center [86, 171] width 157 height 40
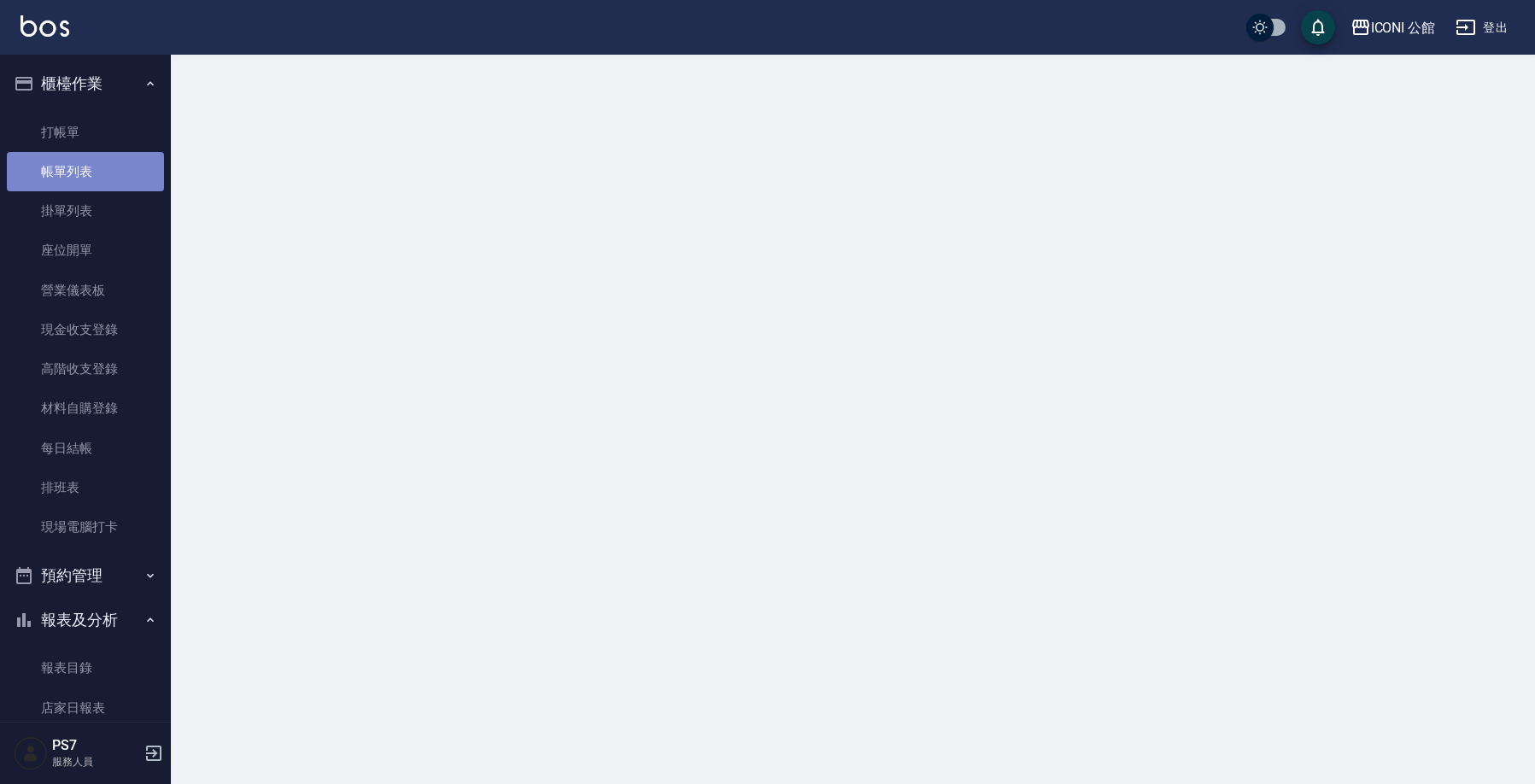
click at [113, 154] on link "帳單列表" at bounding box center [86, 171] width 157 height 40
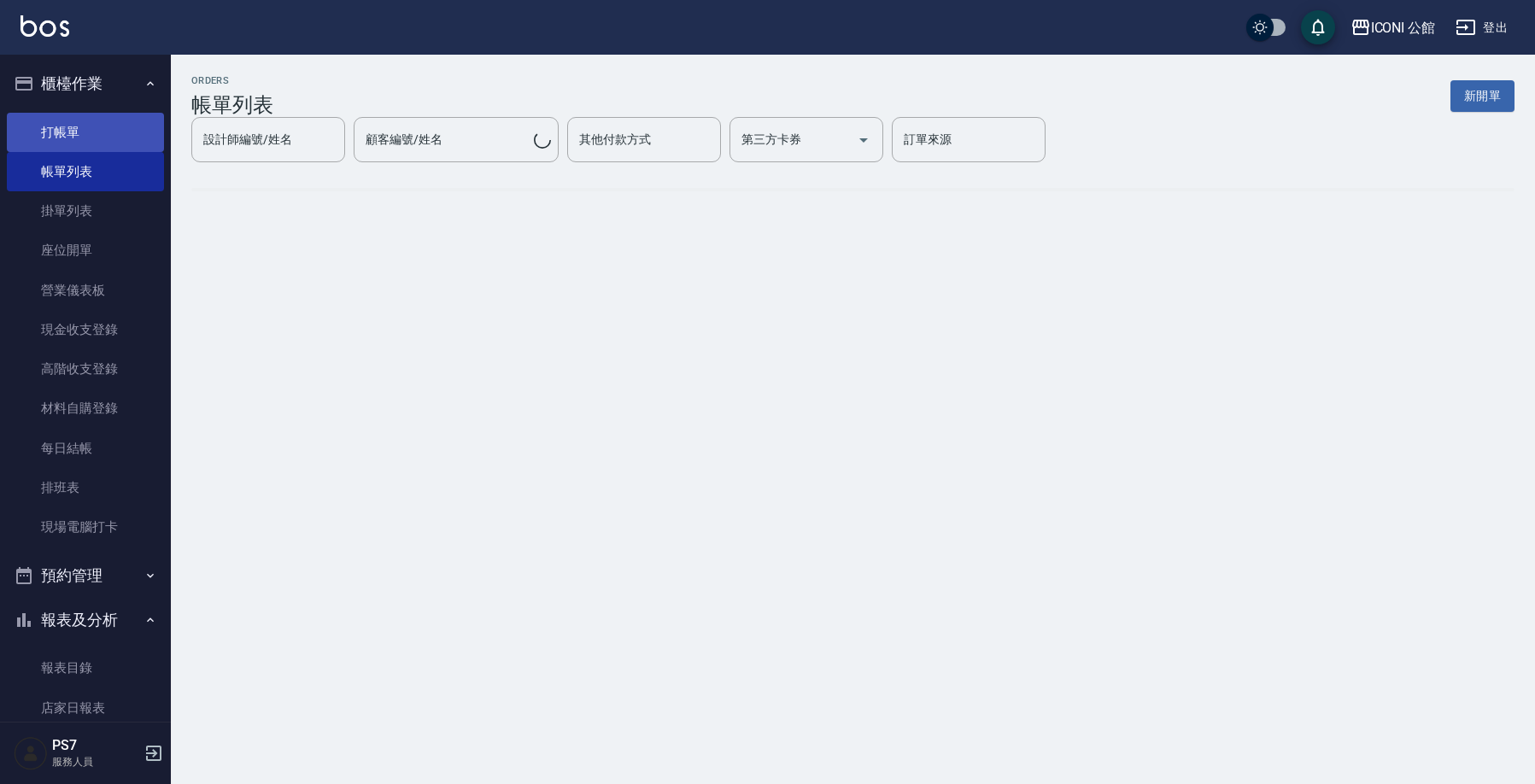
click at [111, 139] on link "打帳單" at bounding box center [86, 132] width 157 height 40
